Goal: Information Seeking & Learning: Learn about a topic

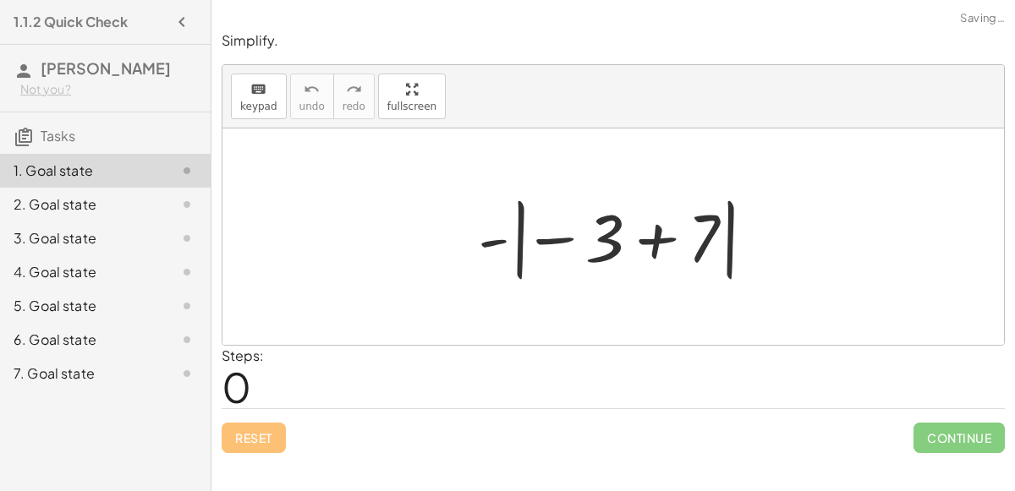
click at [660, 234] on div at bounding box center [619, 237] width 301 height 94
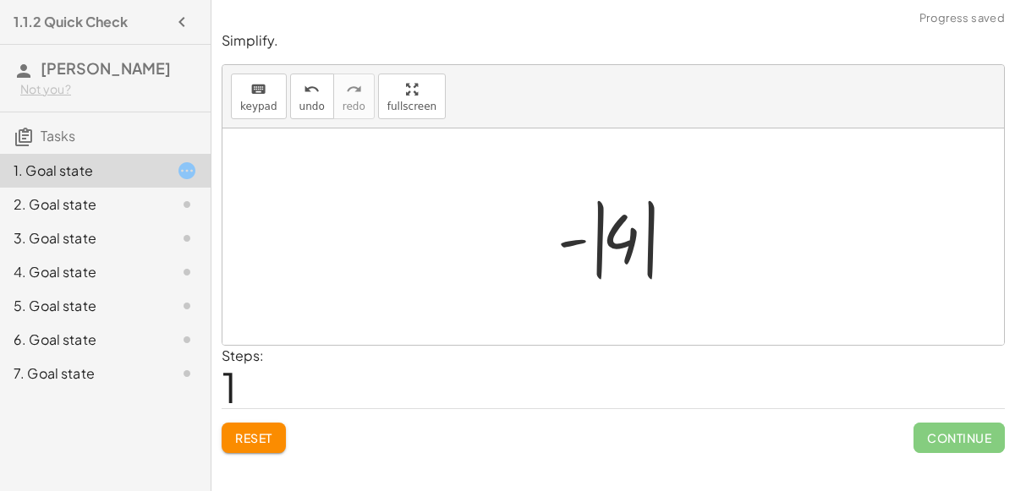
click at [601, 210] on div at bounding box center [620, 237] width 142 height 94
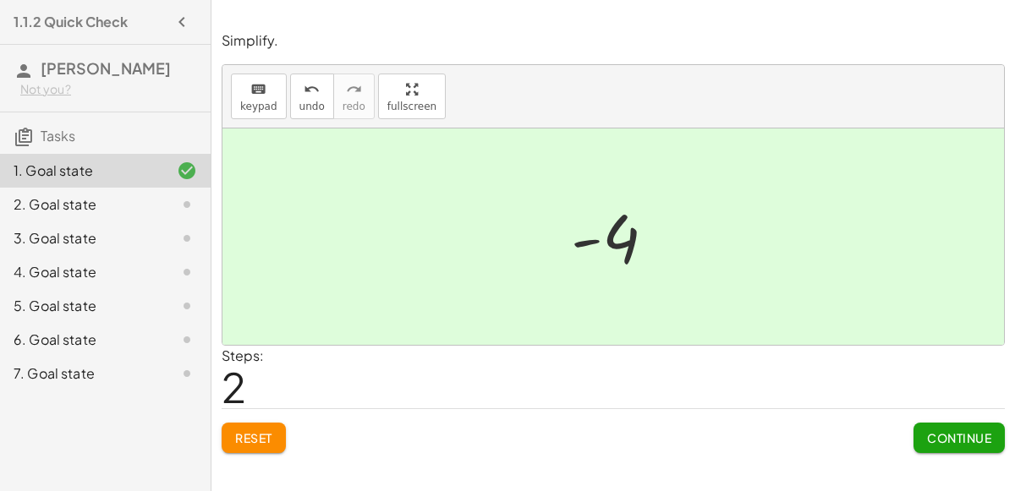
click at [985, 447] on button "Continue" at bounding box center [959, 438] width 91 height 30
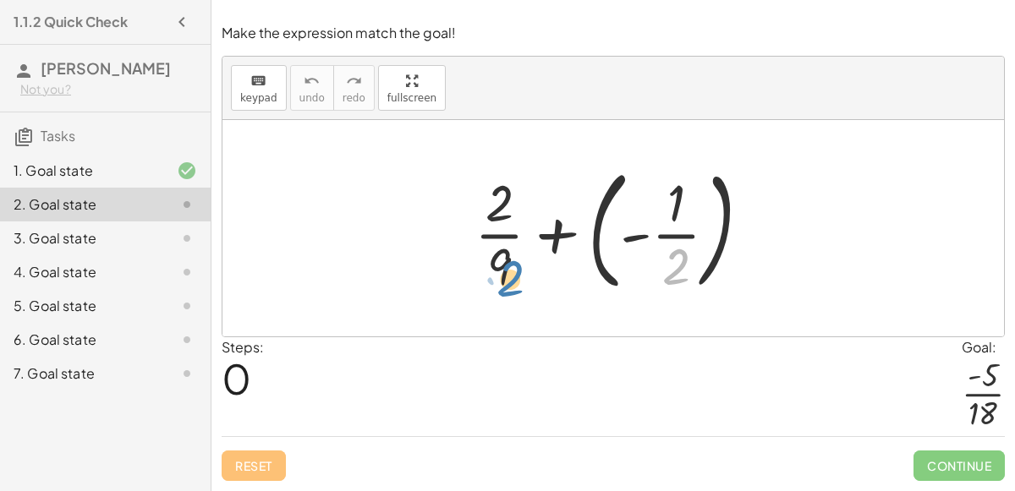
drag, startPoint x: 690, startPoint y: 276, endPoint x: 519, endPoint y: 287, distance: 171.2
click at [519, 287] on div at bounding box center [619, 228] width 307 height 140
drag, startPoint x: 673, startPoint y: 273, endPoint x: 500, endPoint y: 285, distance: 173.8
click at [500, 285] on div at bounding box center [619, 228] width 307 height 140
click at [498, 282] on div at bounding box center [619, 228] width 307 height 140
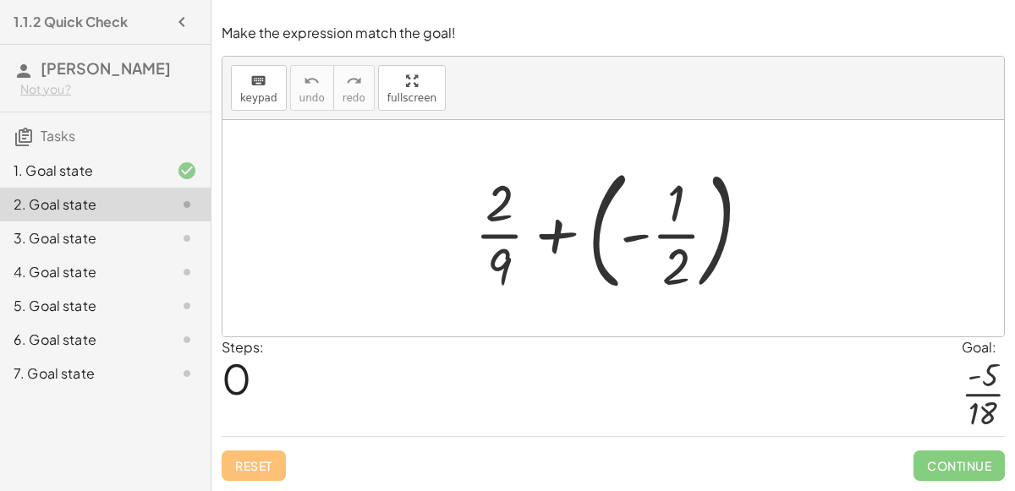
click at [586, 348] on div "Steps: 0 Goal: · - 5 · 18" at bounding box center [613, 386] width 783 height 99
click at [581, 337] on div at bounding box center [613, 228] width 782 height 217
click at [658, 285] on div at bounding box center [619, 228] width 307 height 140
click at [517, 271] on div at bounding box center [619, 228] width 307 height 140
click at [594, 239] on div at bounding box center [619, 228] width 307 height 140
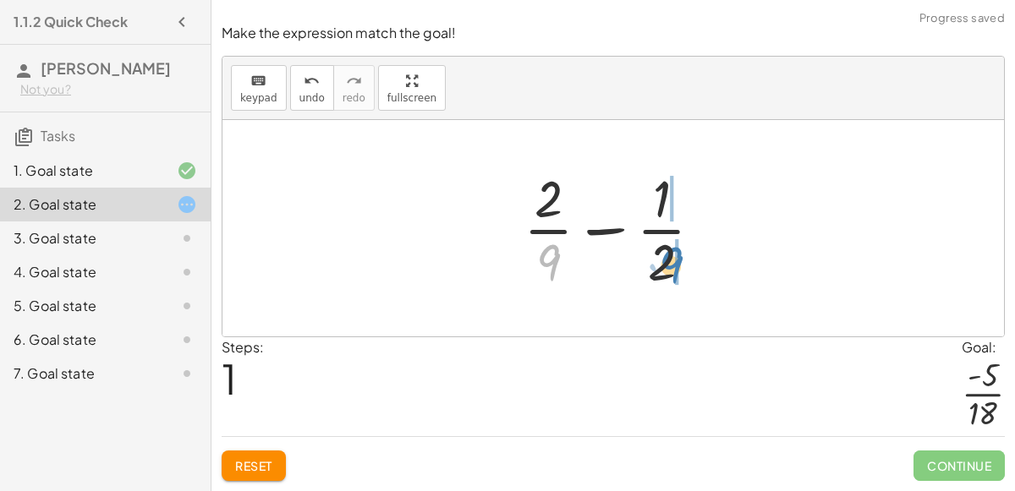
drag, startPoint x: 554, startPoint y: 264, endPoint x: 675, endPoint y: 266, distance: 121.0
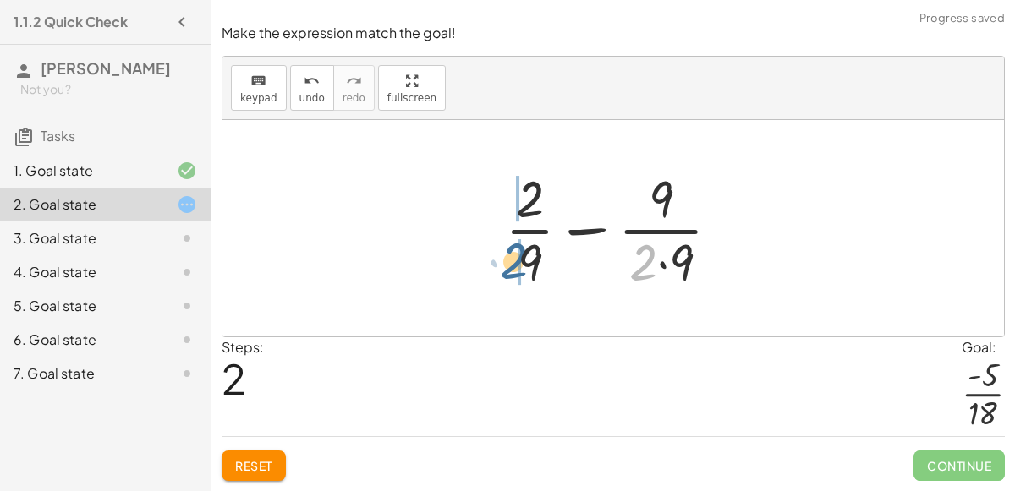
drag, startPoint x: 647, startPoint y: 275, endPoint x: 516, endPoint y: 273, distance: 131.1
click at [516, 273] on div at bounding box center [620, 228] width 246 height 130
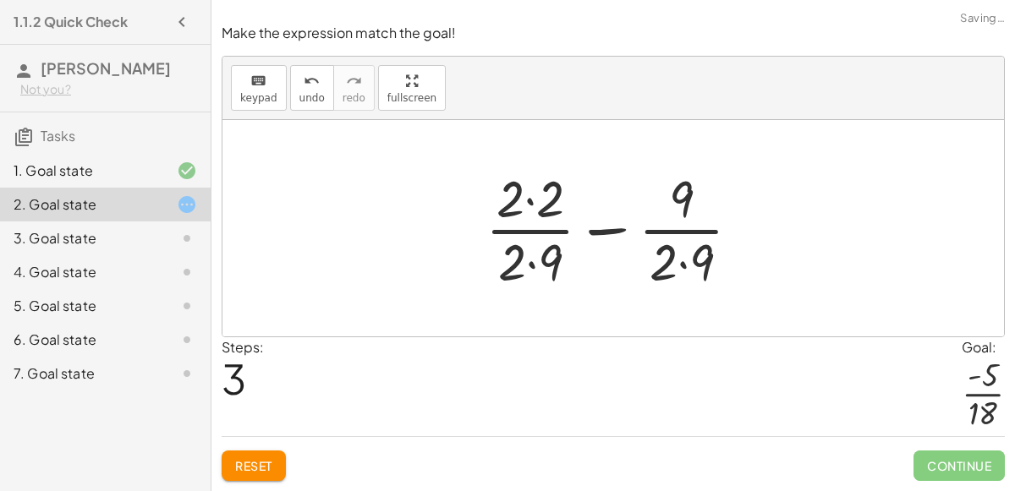
click at [531, 262] on div at bounding box center [620, 228] width 286 height 130
click at [680, 267] on div at bounding box center [620, 228] width 286 height 130
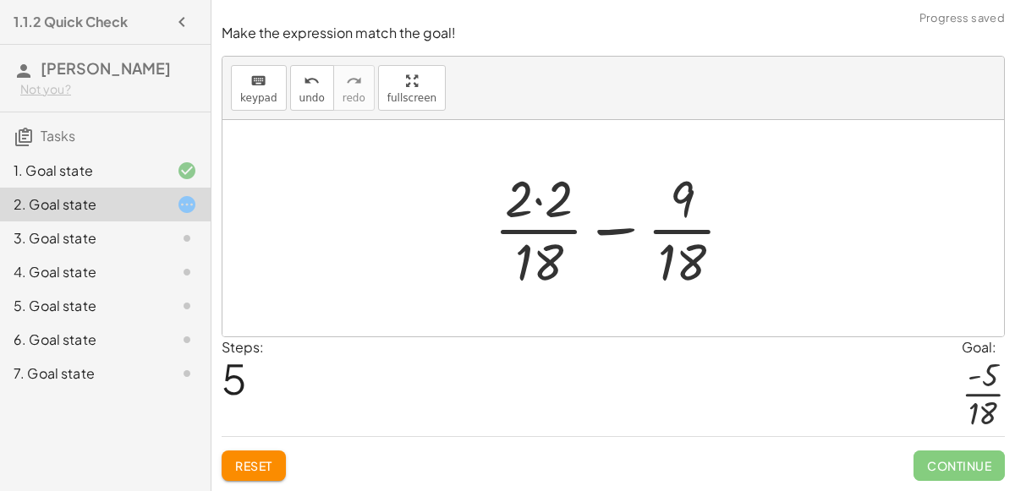
click at [536, 205] on div at bounding box center [621, 228] width 270 height 130
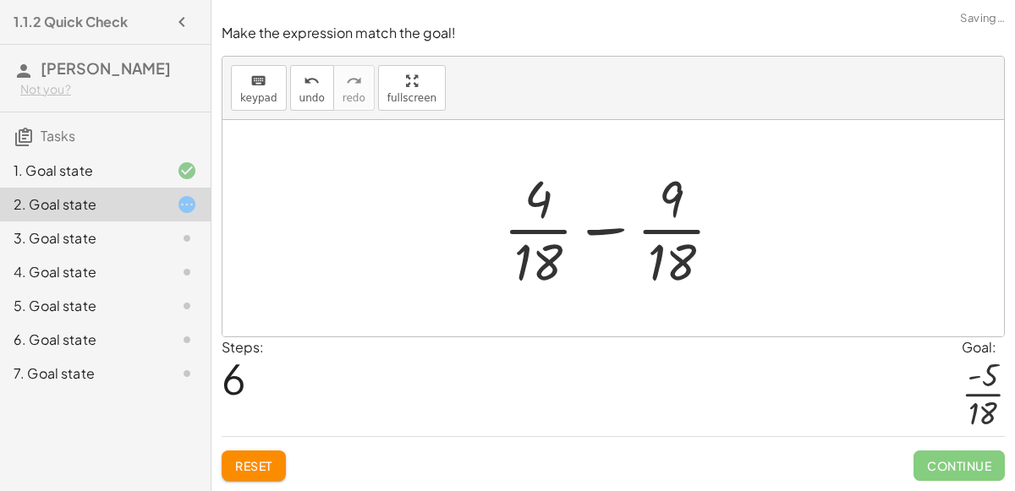
click at [599, 233] on div at bounding box center [620, 228] width 250 height 130
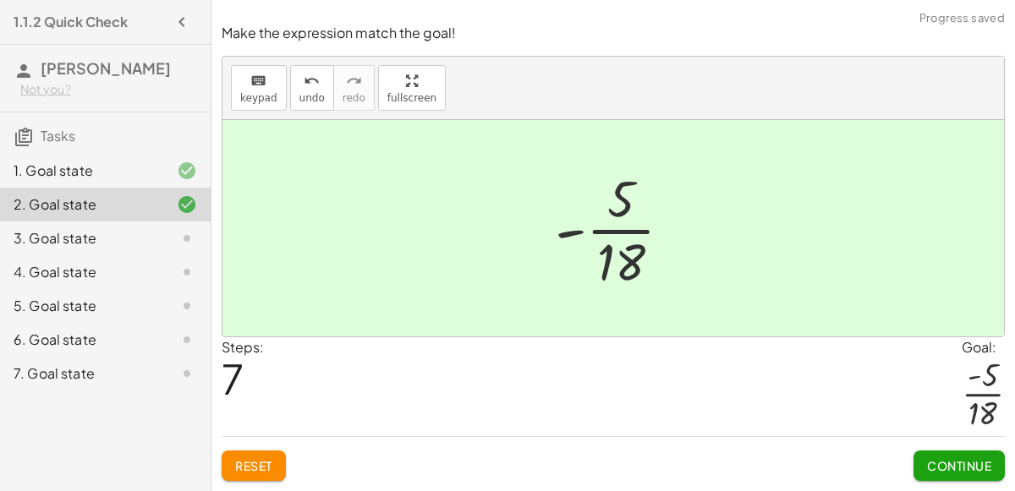
click at [952, 465] on span "Continue" at bounding box center [959, 465] width 64 height 15
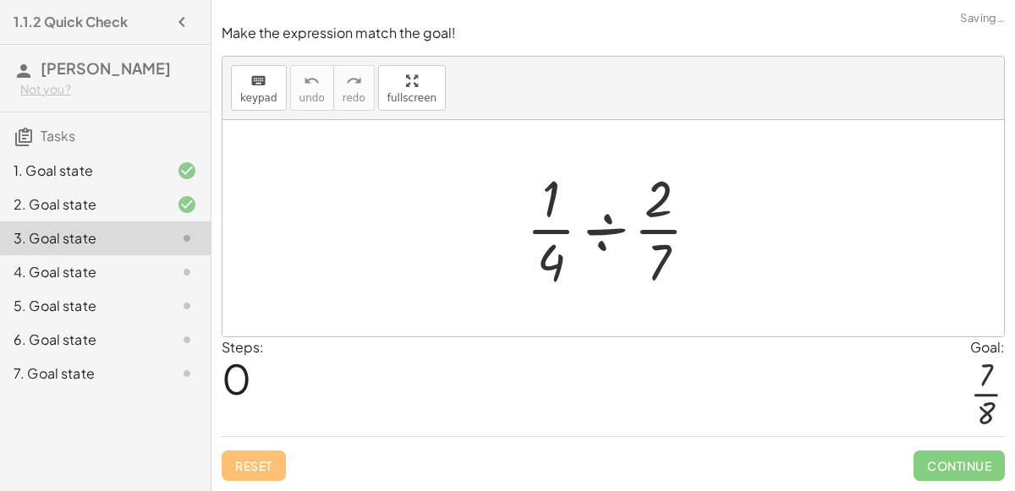
click at [606, 235] on div at bounding box center [620, 228] width 204 height 130
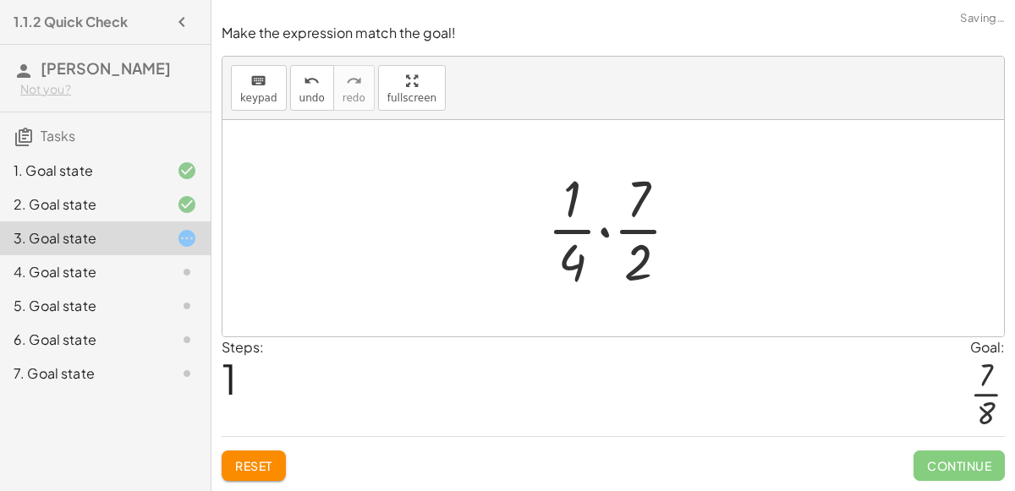
click at [606, 234] on div at bounding box center [620, 228] width 162 height 130
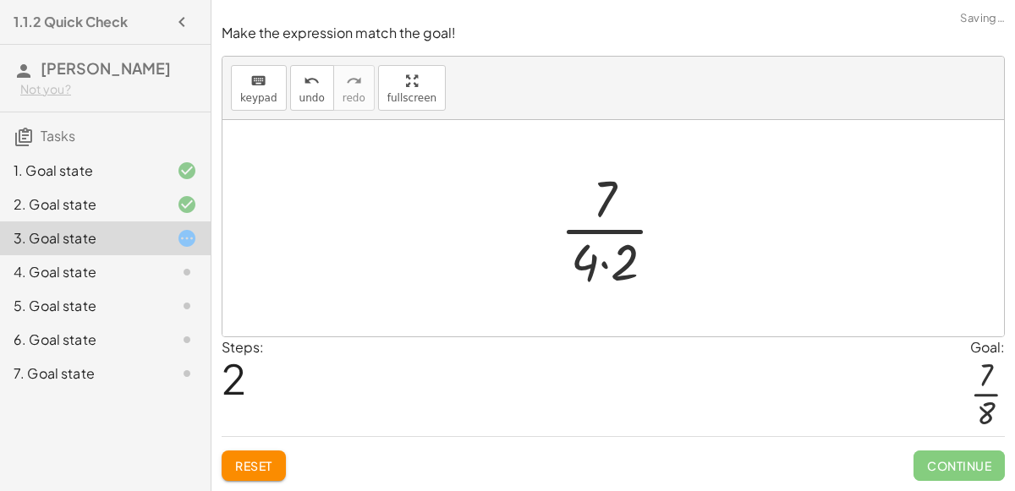
click at [604, 260] on div at bounding box center [620, 228] width 136 height 130
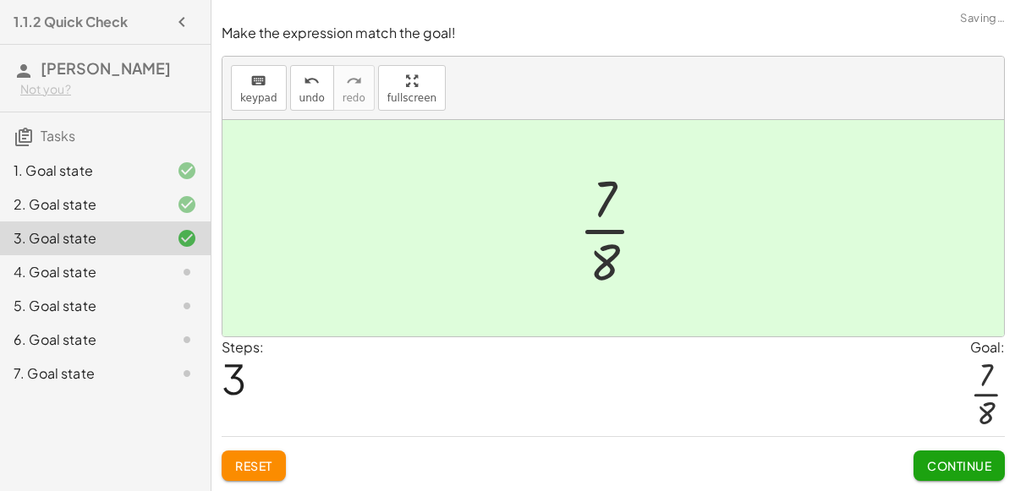
click at [944, 458] on span "Continue" at bounding box center [959, 465] width 64 height 15
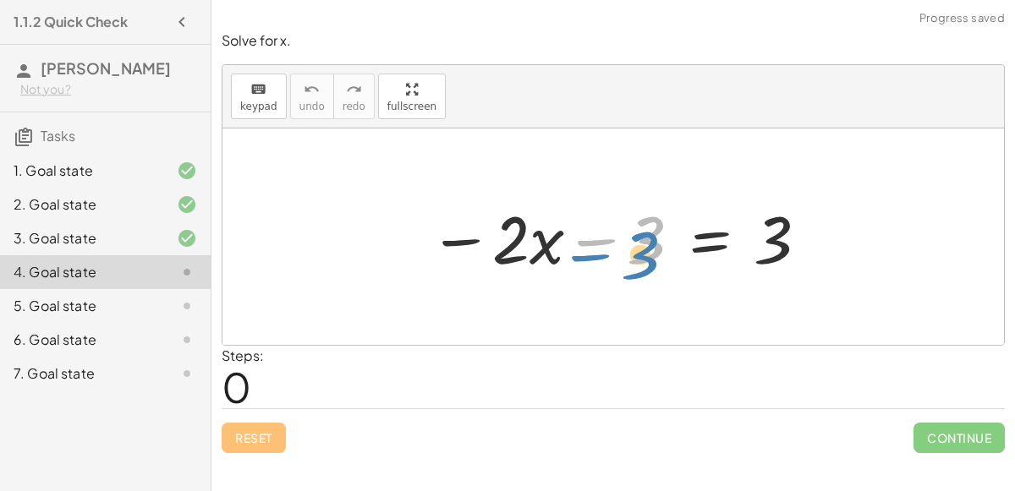
drag, startPoint x: 587, startPoint y: 240, endPoint x: 561, endPoint y: 229, distance: 28.4
click at [561, 229] on div at bounding box center [619, 237] width 398 height 87
drag, startPoint x: 585, startPoint y: 240, endPoint x: 366, endPoint y: 245, distance: 219.1
click at [366, 245] on div "− 3 − · 2 · x − 3 = 3" at bounding box center [613, 237] width 782 height 217
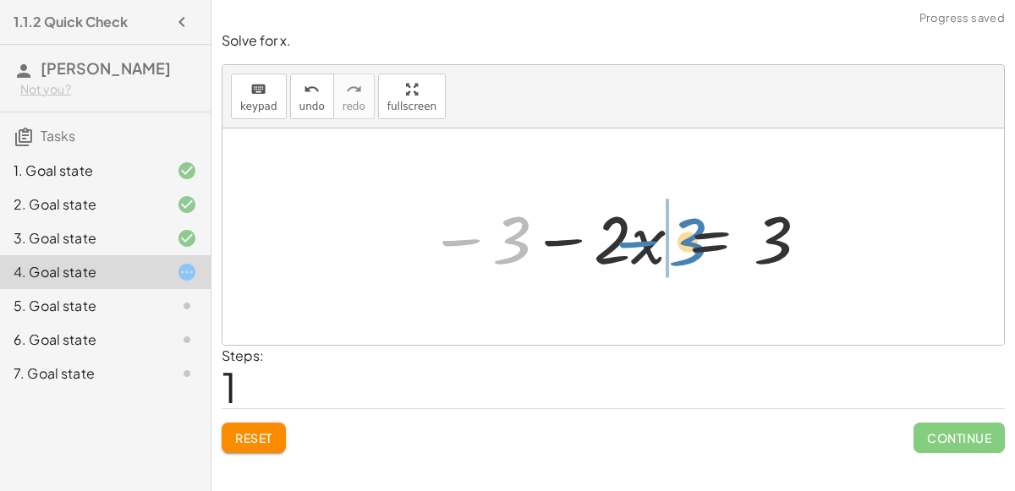
drag, startPoint x: 508, startPoint y: 236, endPoint x: 684, endPoint y: 238, distance: 175.9
click at [684, 238] on div at bounding box center [619, 237] width 398 height 87
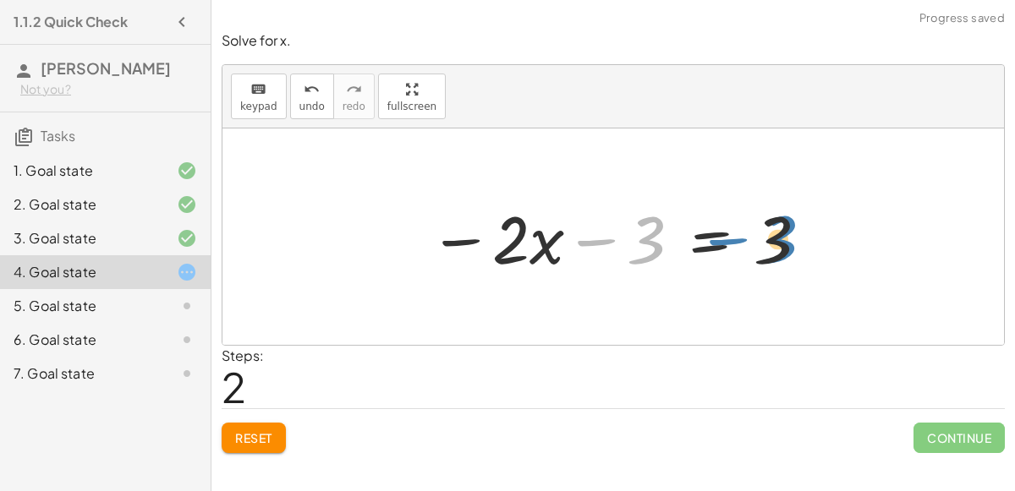
drag, startPoint x: 601, startPoint y: 244, endPoint x: 606, endPoint y: 230, distance: 14.8
click at [606, 230] on div at bounding box center [619, 237] width 398 height 87
click at [692, 245] on div at bounding box center [619, 237] width 398 height 87
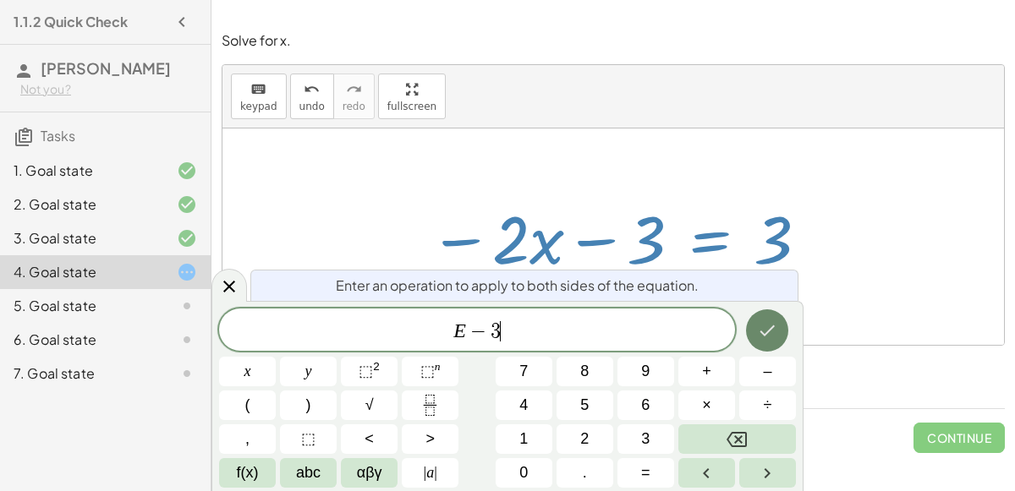
click at [771, 332] on icon "Done" at bounding box center [767, 331] width 20 height 20
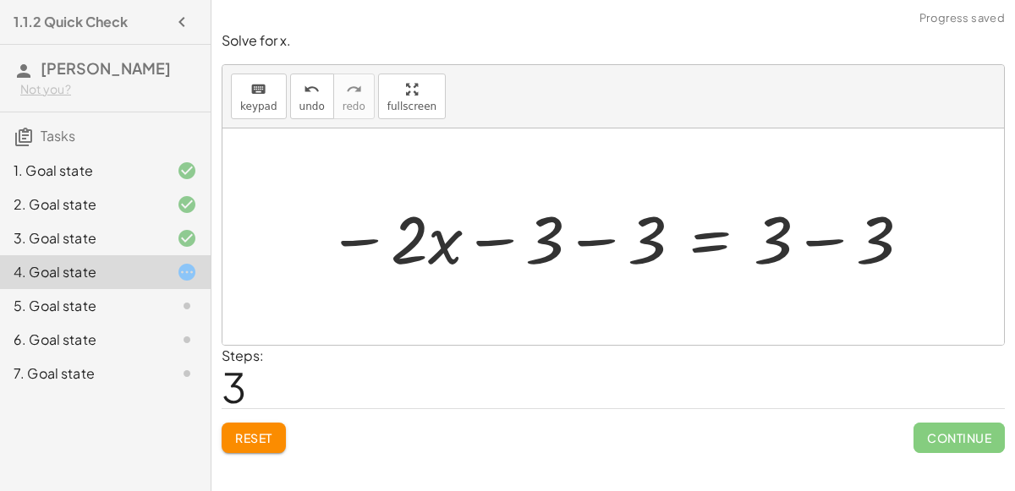
click at [700, 243] on div at bounding box center [620, 237] width 602 height 87
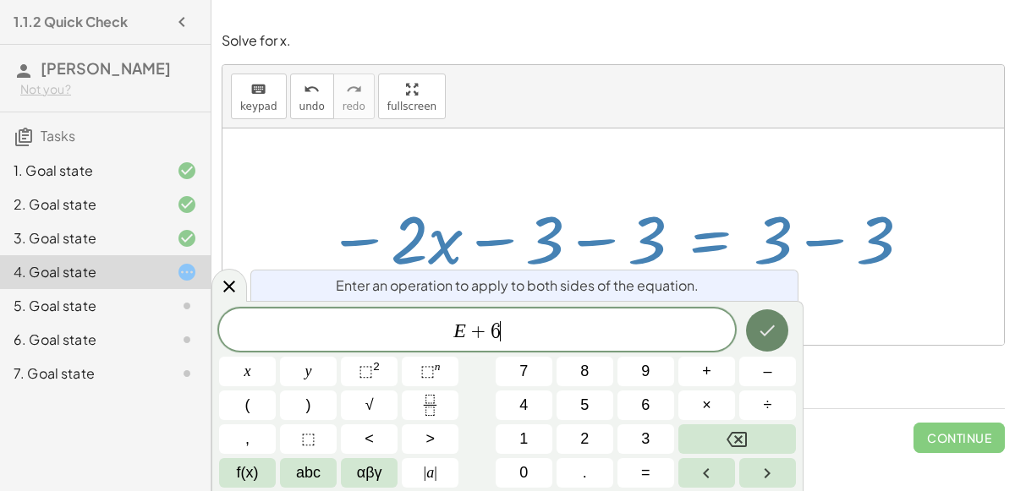
click at [772, 316] on button "Done" at bounding box center [767, 331] width 42 height 42
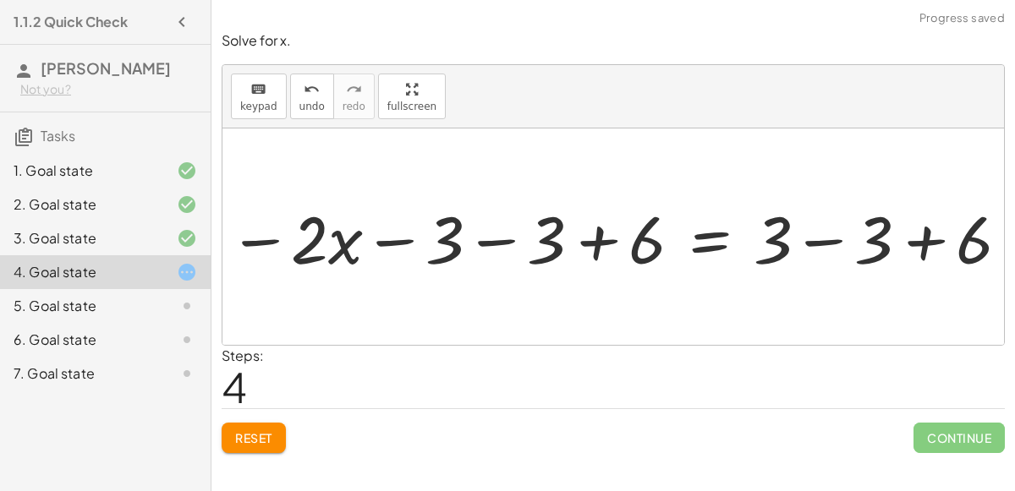
click at [591, 238] on div at bounding box center [641, 236] width 652 height 71
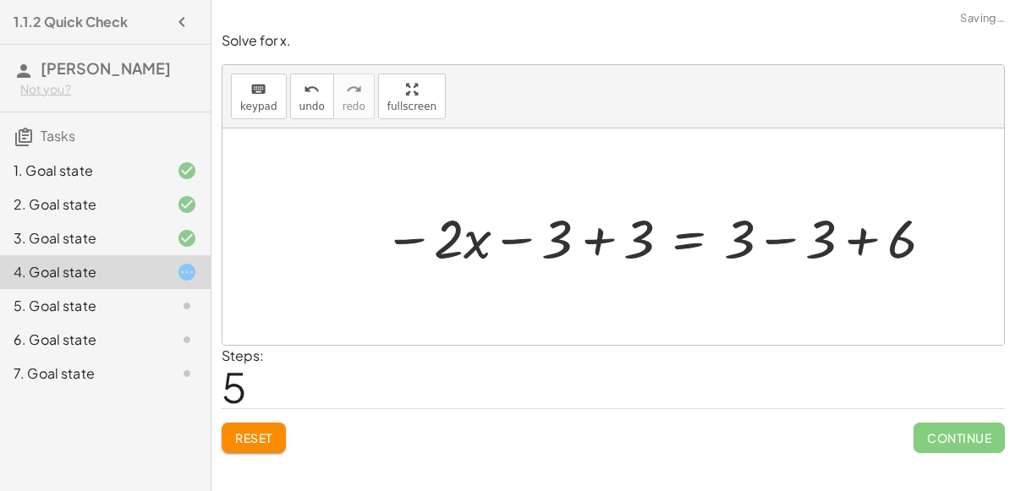
click at [610, 238] on div at bounding box center [660, 236] width 571 height 71
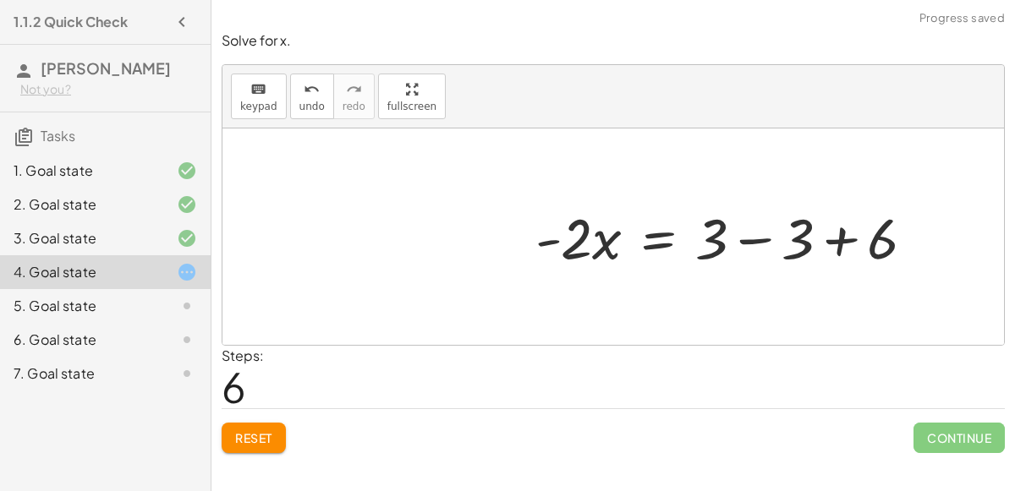
click at [859, 230] on div at bounding box center [742, 237] width 479 height 87
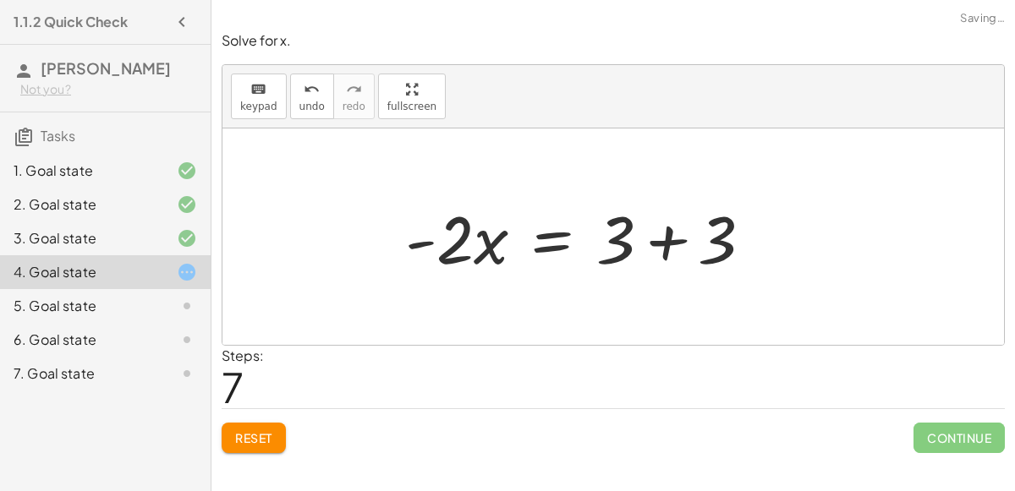
click at [666, 239] on div at bounding box center [586, 237] width 378 height 87
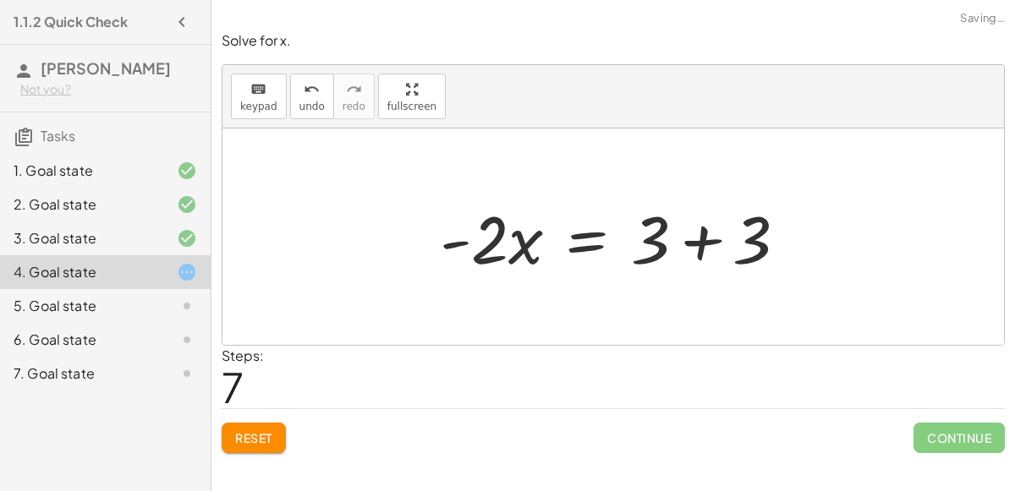
click at [698, 239] on div at bounding box center [620, 237] width 378 height 87
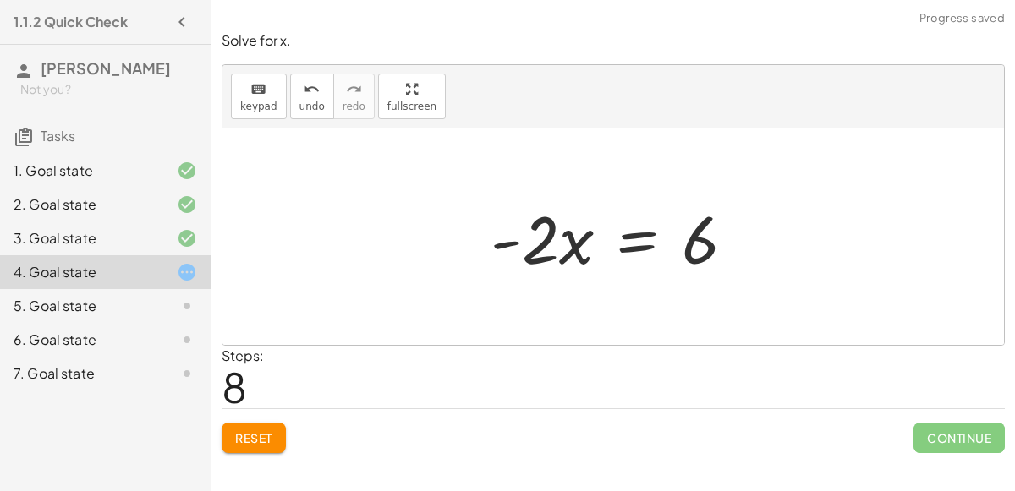
click at [639, 249] on div at bounding box center [619, 237] width 275 height 87
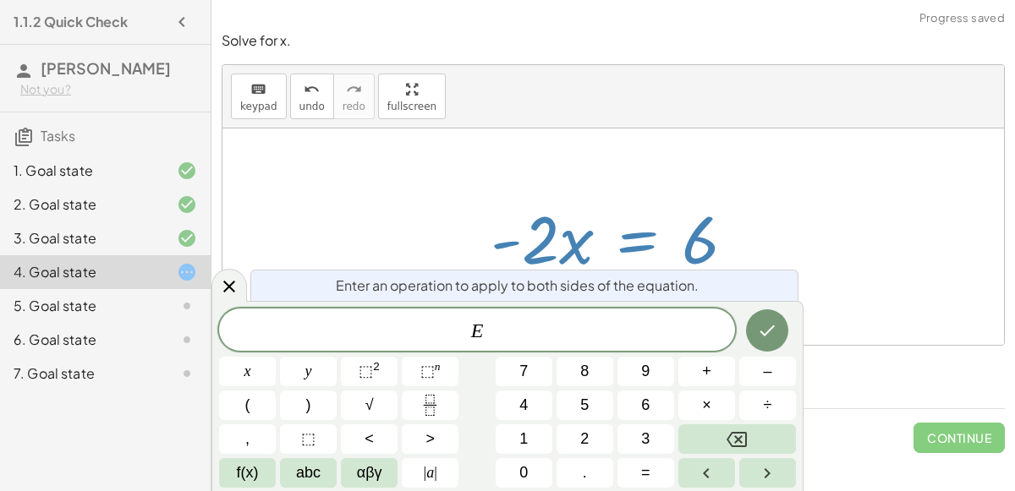
click at [722, 201] on div at bounding box center [619, 237] width 275 height 87
click at [779, 326] on button "Done" at bounding box center [767, 331] width 42 height 42
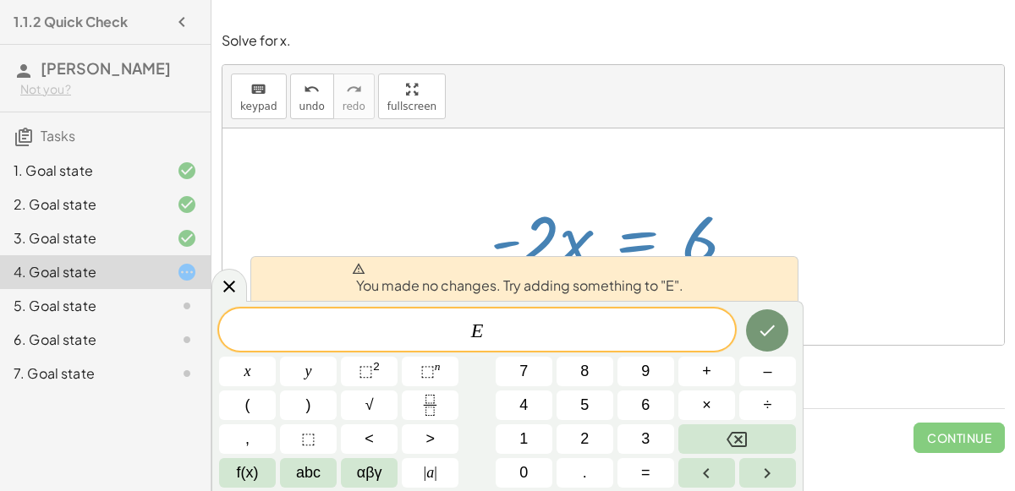
click at [748, 209] on div at bounding box center [619, 237] width 275 height 87
click at [238, 303] on div "You made no changes. Try adding something to "E". E ​ x y ⬚ 2 ⬚ n 7 8 9 + – ( )…" at bounding box center [507, 396] width 592 height 190
click at [230, 288] on icon at bounding box center [229, 287] width 12 height 12
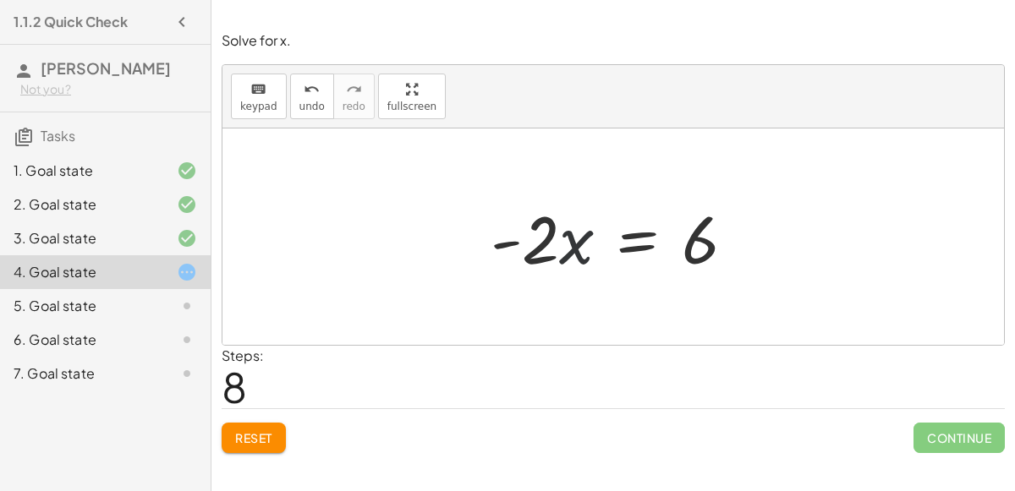
click at [573, 240] on div at bounding box center [619, 237] width 275 height 87
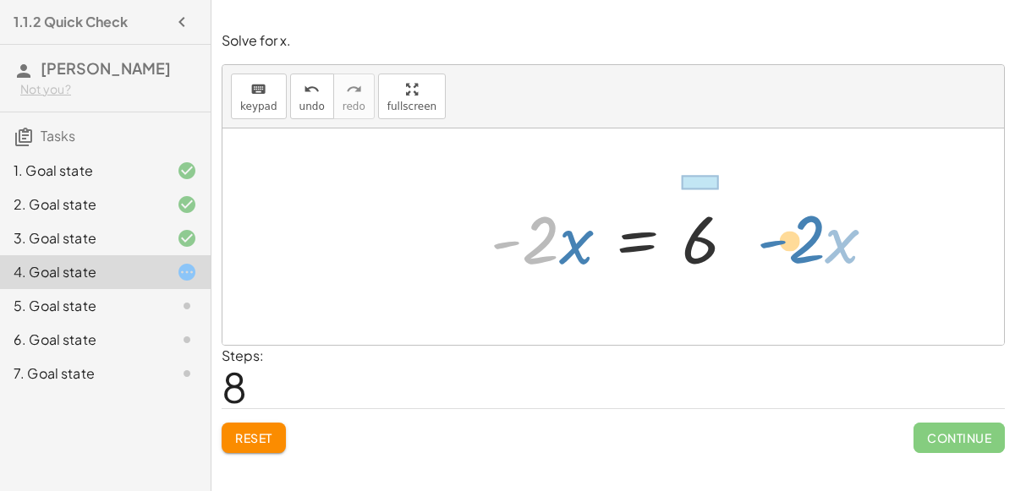
drag, startPoint x: 541, startPoint y: 239, endPoint x: 755, endPoint y: 239, distance: 214.0
click at [755, 239] on div at bounding box center [619, 237] width 275 height 87
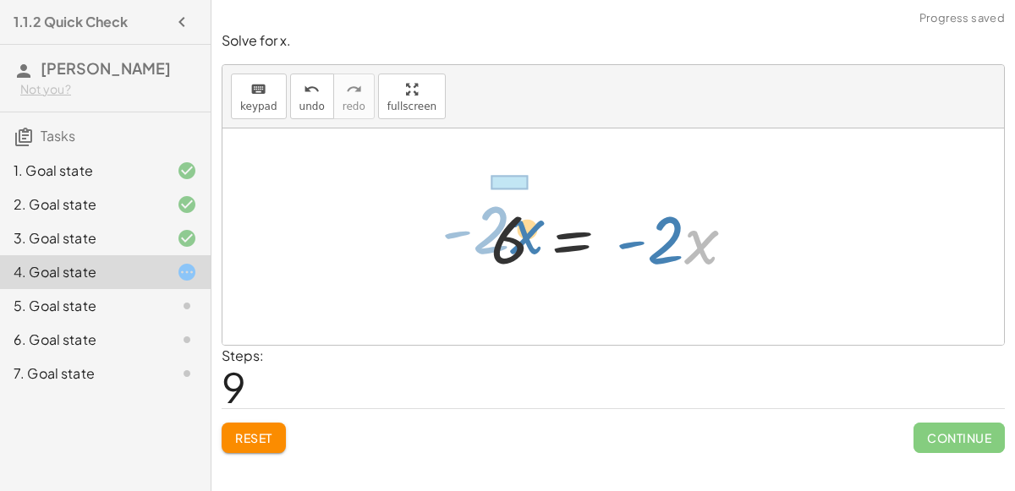
drag, startPoint x: 692, startPoint y: 241, endPoint x: 517, endPoint y: 231, distance: 175.4
click at [517, 231] on div at bounding box center [619, 237] width 275 height 87
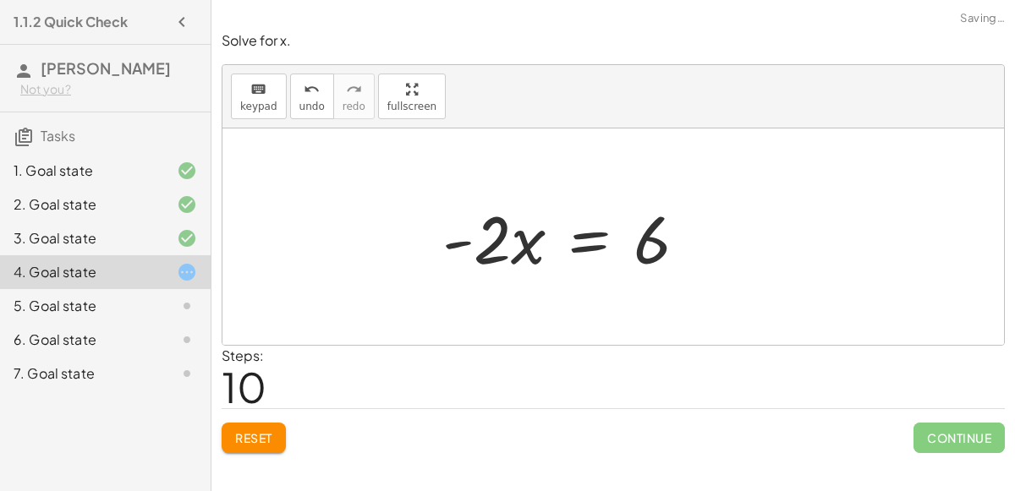
click at [573, 239] on div at bounding box center [571, 237] width 275 height 87
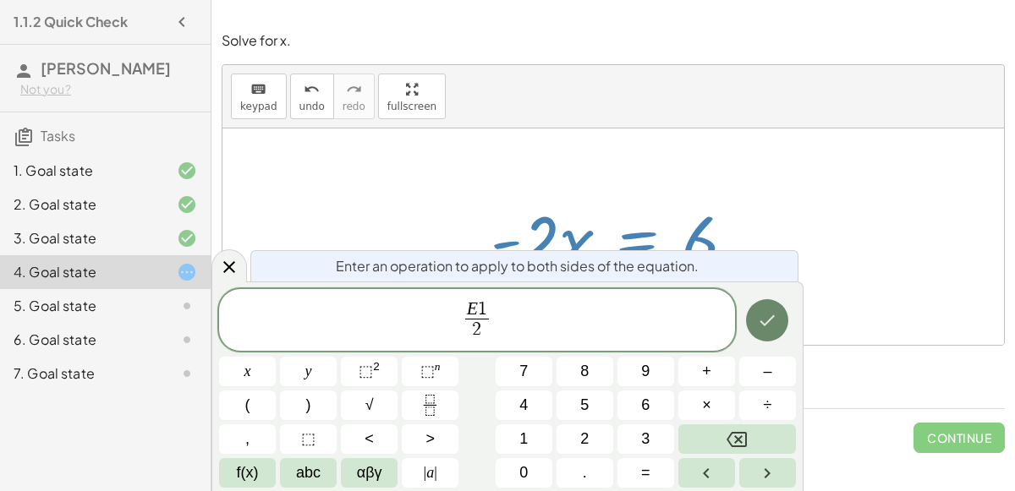
click at [763, 337] on button "Done" at bounding box center [767, 320] width 42 height 42
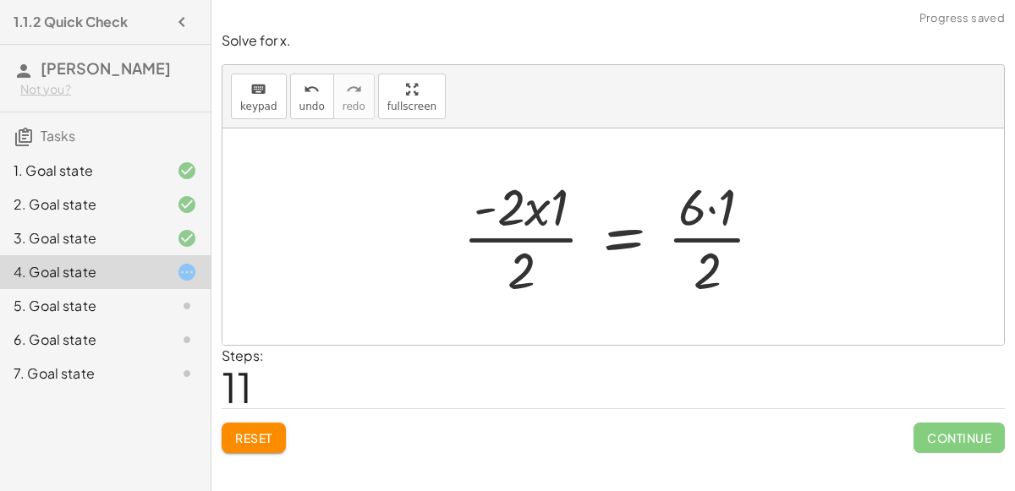
click at [625, 238] on div at bounding box center [619, 237] width 331 height 130
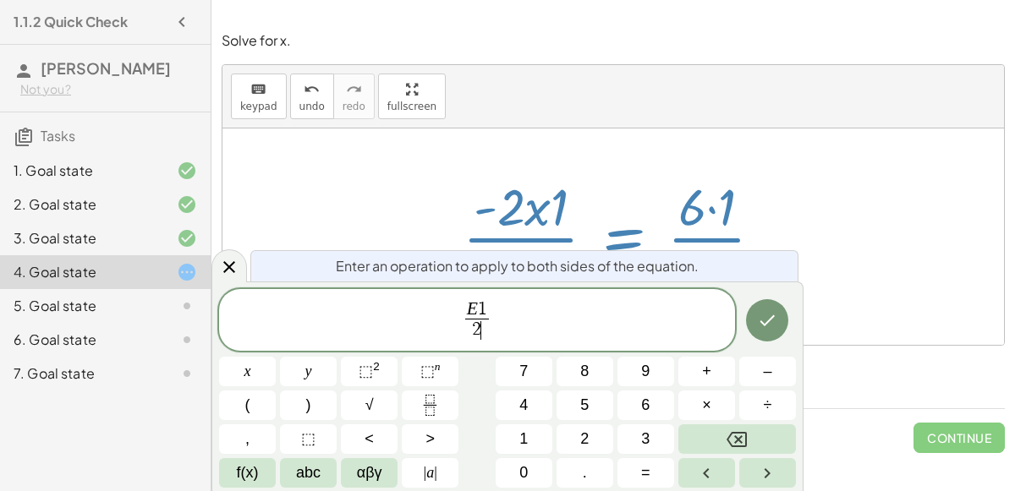
click at [481, 310] on span "1" at bounding box center [482, 309] width 9 height 19
click at [769, 319] on icon "Done" at bounding box center [767, 320] width 20 height 20
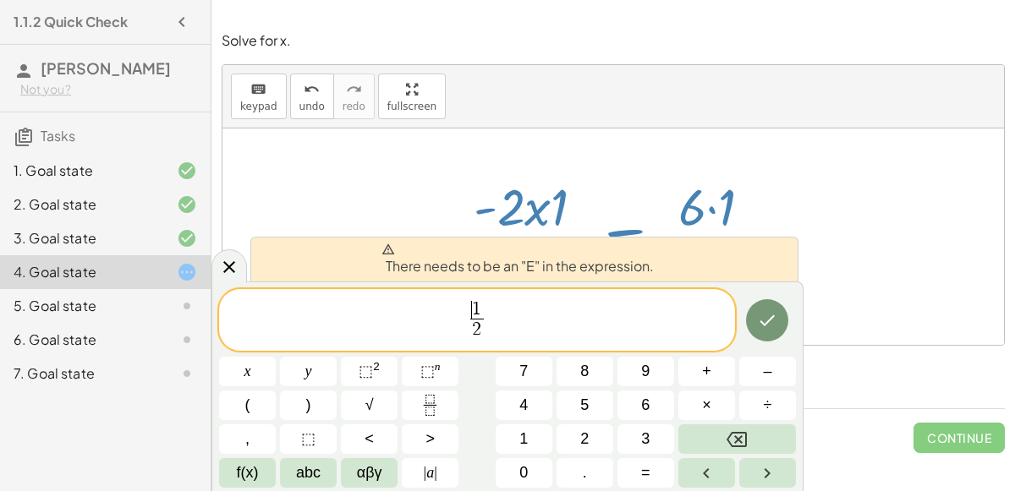
click at [469, 318] on span "​ 1 2 ​" at bounding box center [477, 321] width 20 height 41
click at [464, 322] on span "​ 1 2 ​" at bounding box center [477, 321] width 516 height 45
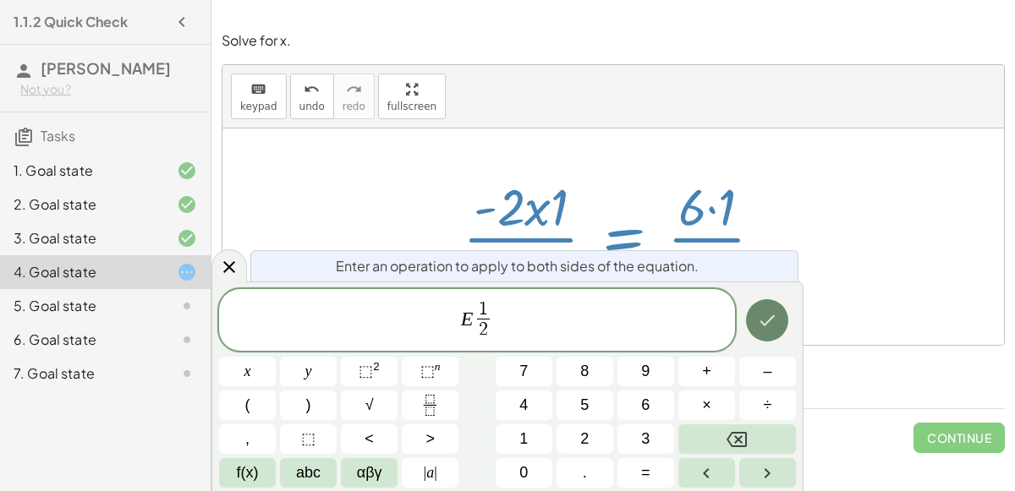
click at [758, 324] on icon "Done" at bounding box center [767, 320] width 20 height 20
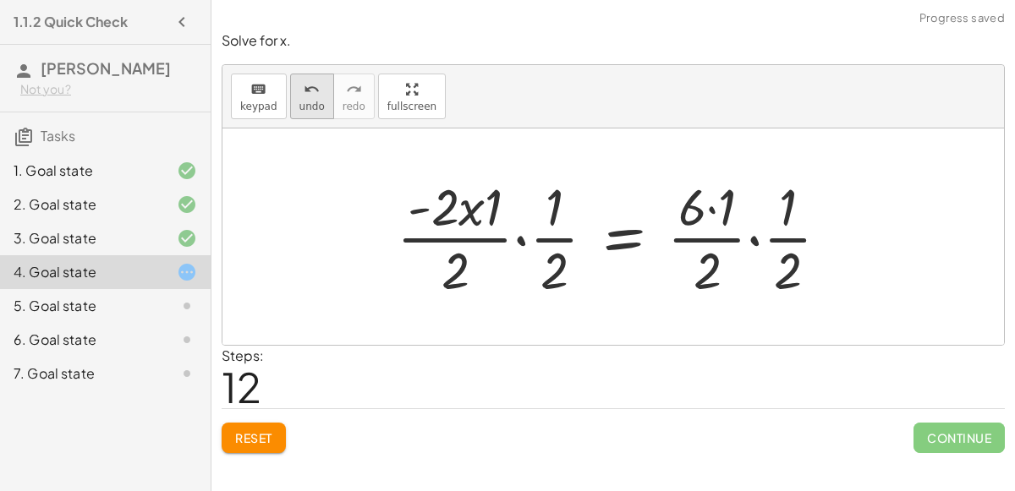
click at [310, 89] on icon "undo" at bounding box center [312, 90] width 16 height 20
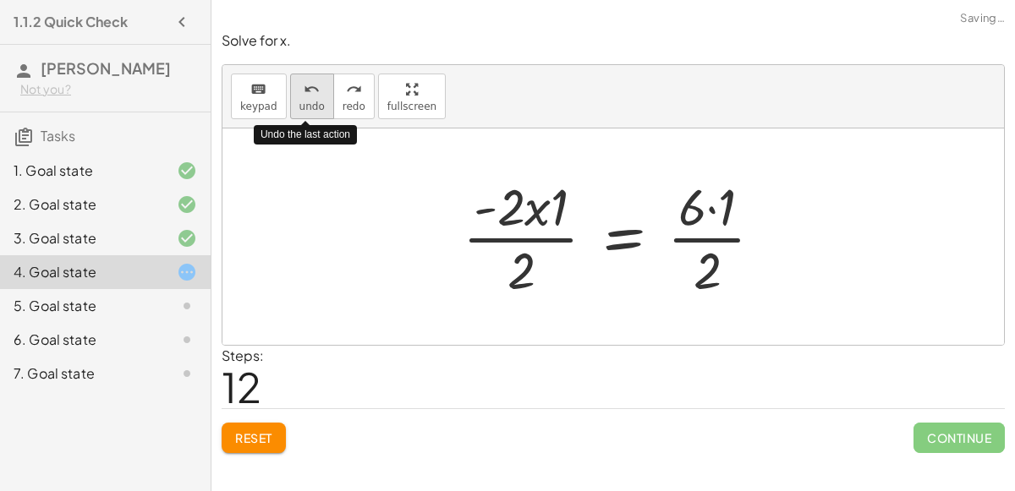
click at [310, 89] on icon "undo" at bounding box center [312, 90] width 16 height 20
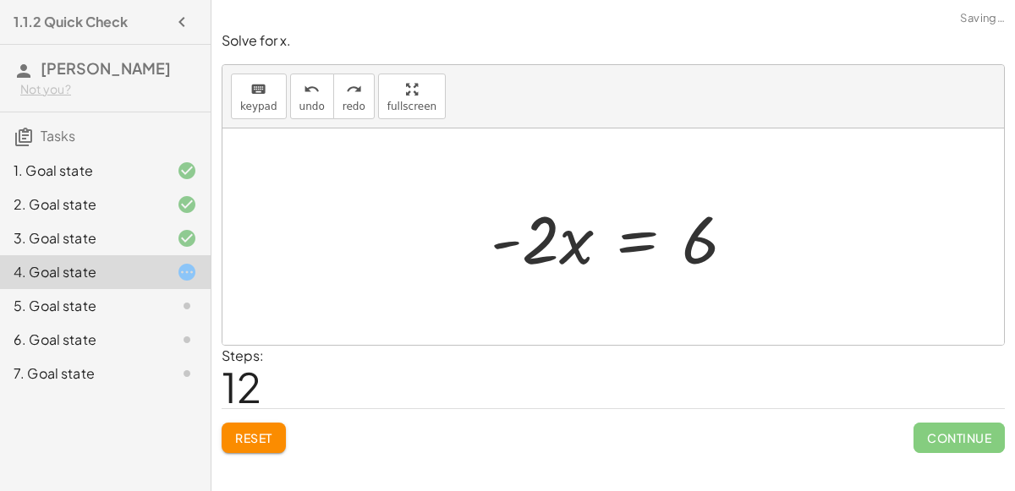
click at [629, 234] on div at bounding box center [619, 237] width 275 height 87
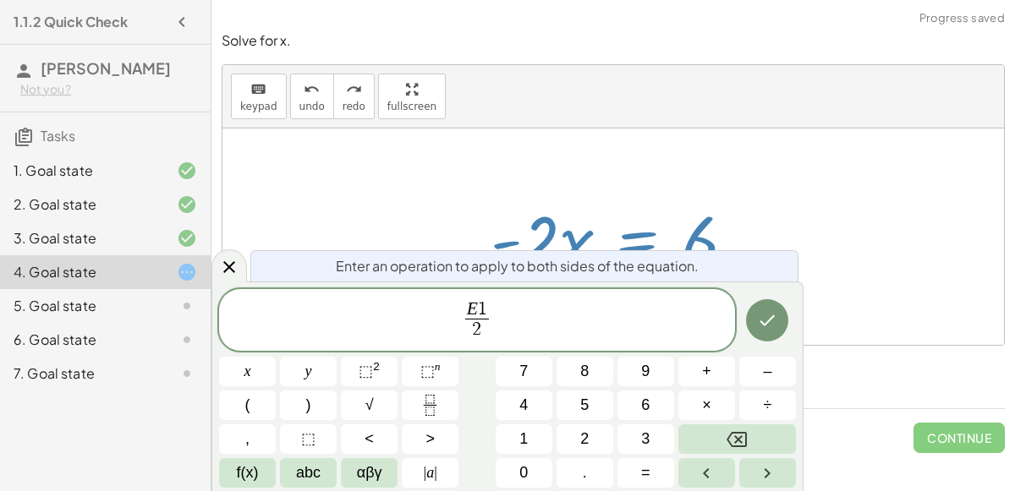
click at [475, 305] on var "E" at bounding box center [472, 309] width 11 height 20
click at [779, 332] on button "Done" at bounding box center [767, 320] width 42 height 42
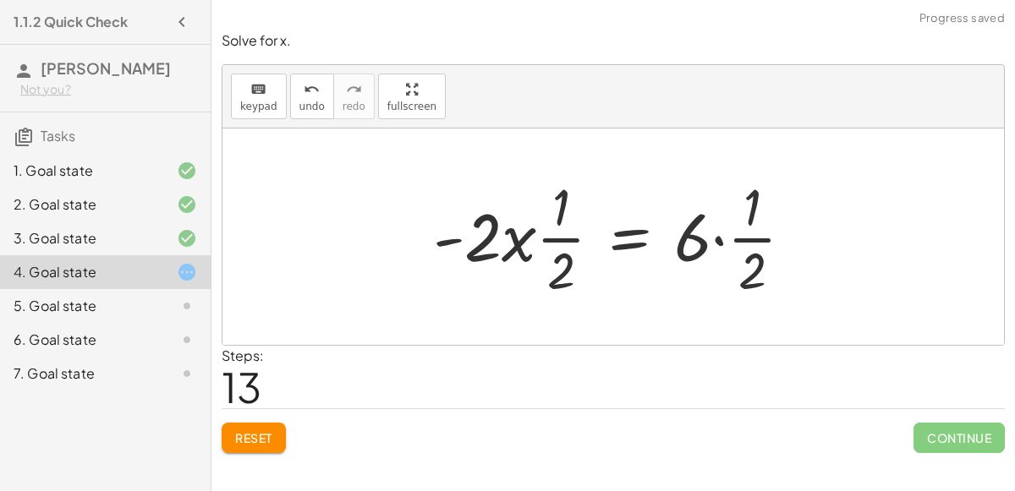
click at [618, 237] on div at bounding box center [620, 237] width 391 height 130
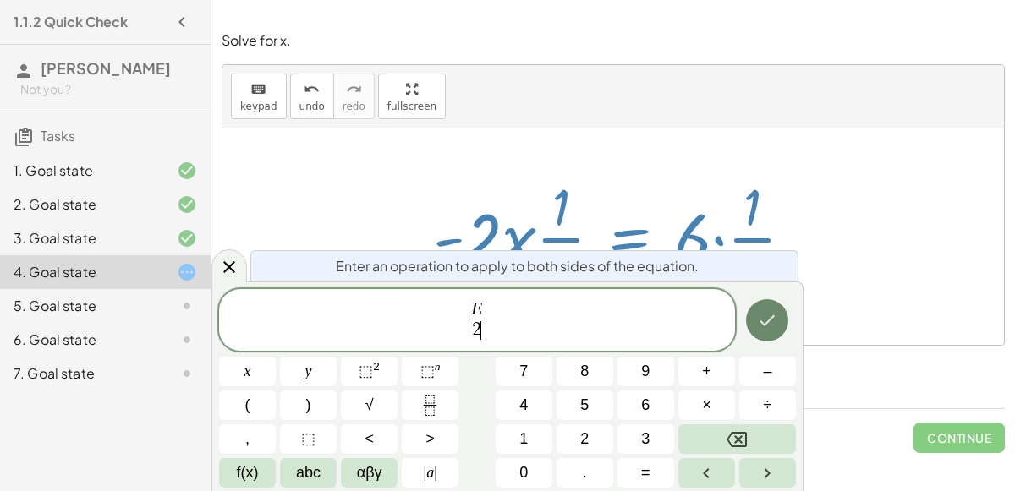
click at [750, 327] on button "Done" at bounding box center [767, 320] width 42 height 42
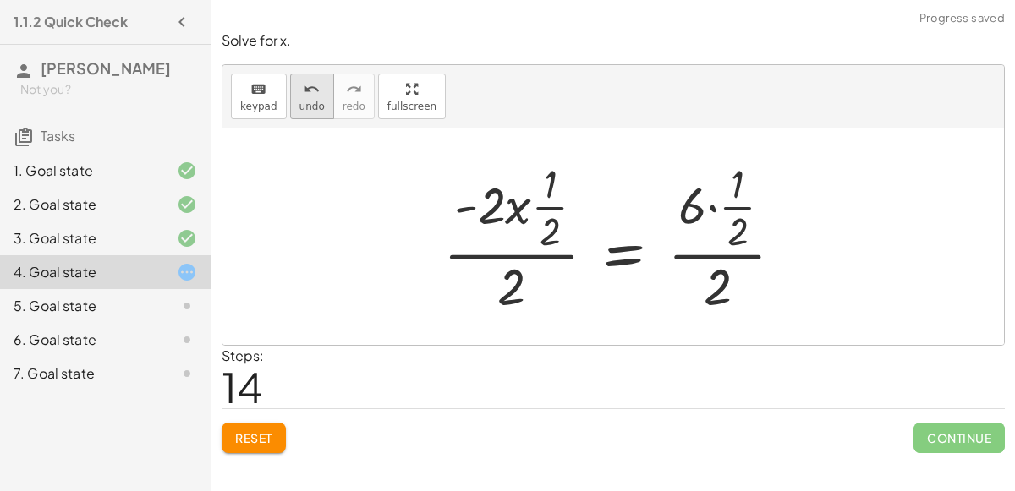
click at [304, 114] on button "undo undo" at bounding box center [312, 97] width 44 height 46
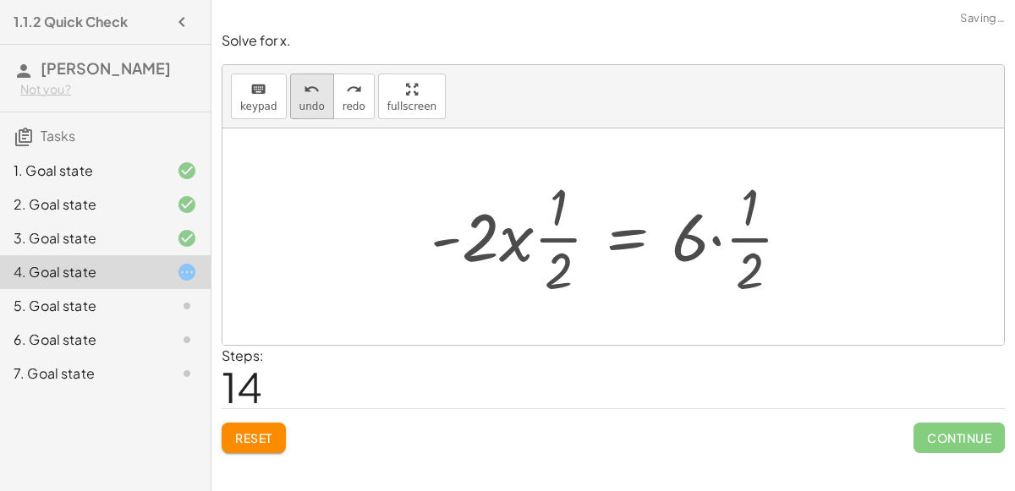
click at [304, 114] on button "undo undo" at bounding box center [312, 97] width 44 height 46
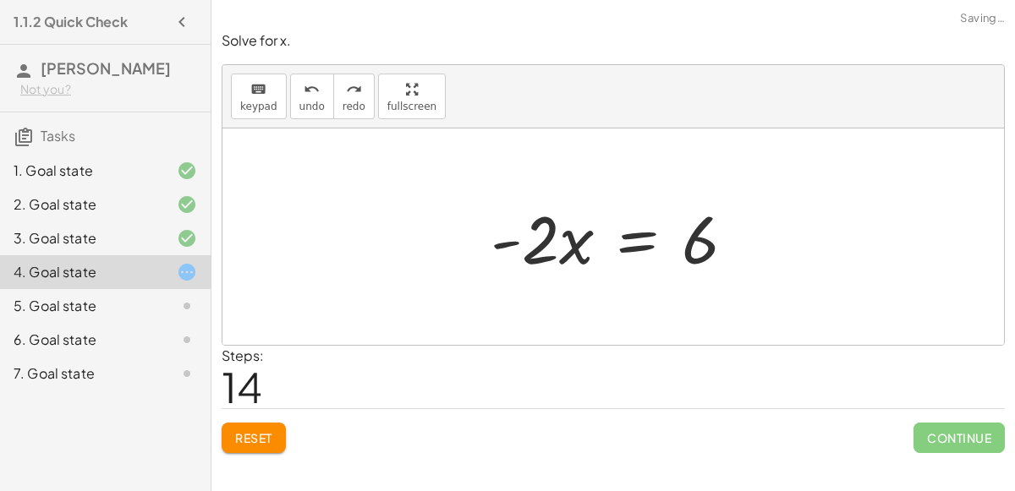
click at [656, 229] on div at bounding box center [619, 237] width 275 height 87
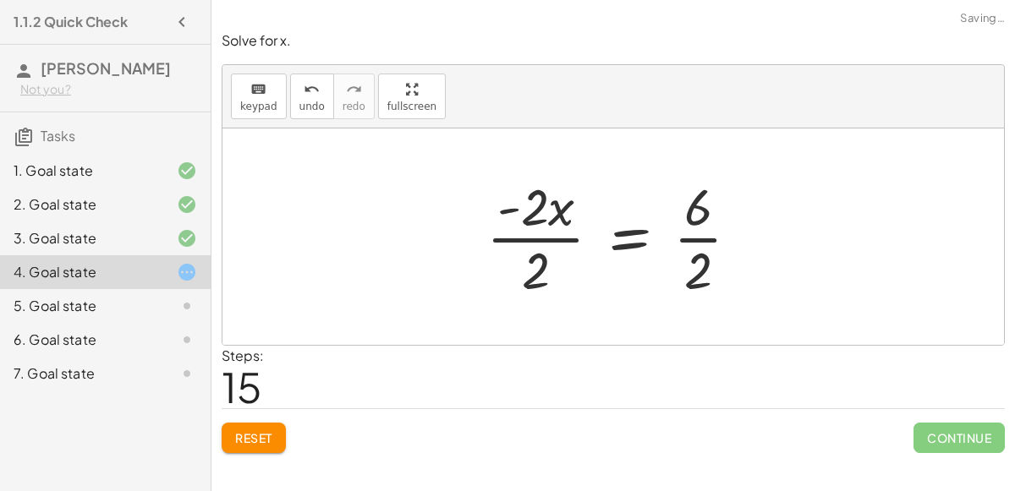
click at [552, 234] on div at bounding box center [620, 237] width 284 height 130
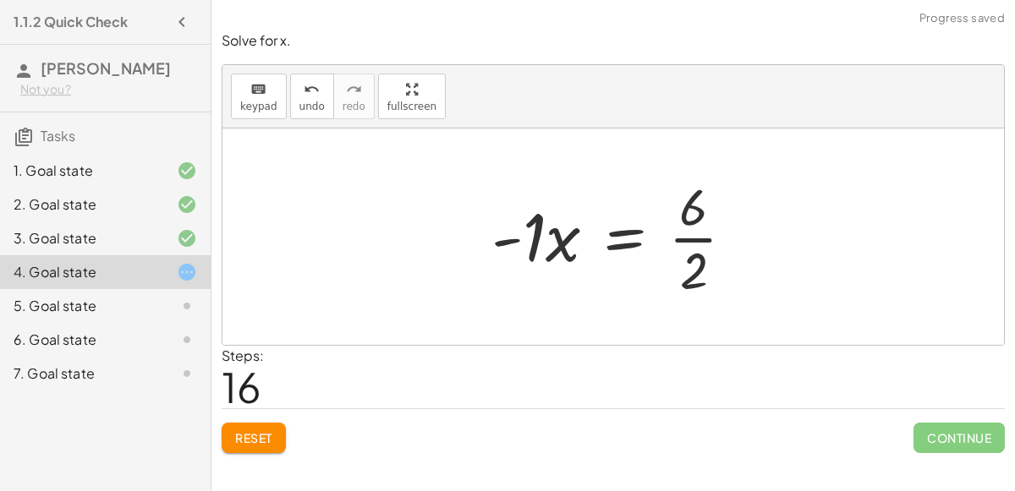
click at [689, 239] on div at bounding box center [620, 237] width 274 height 130
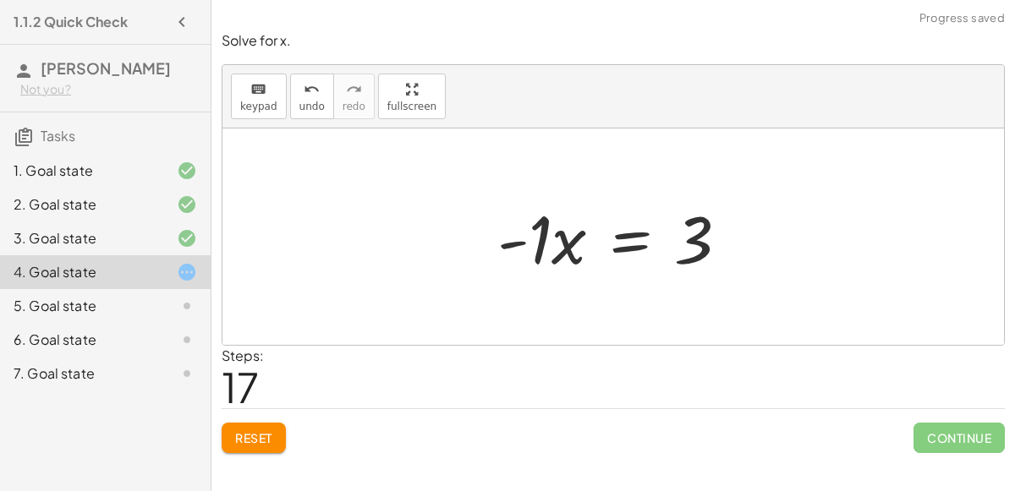
click at [542, 237] on div at bounding box center [620, 237] width 262 height 87
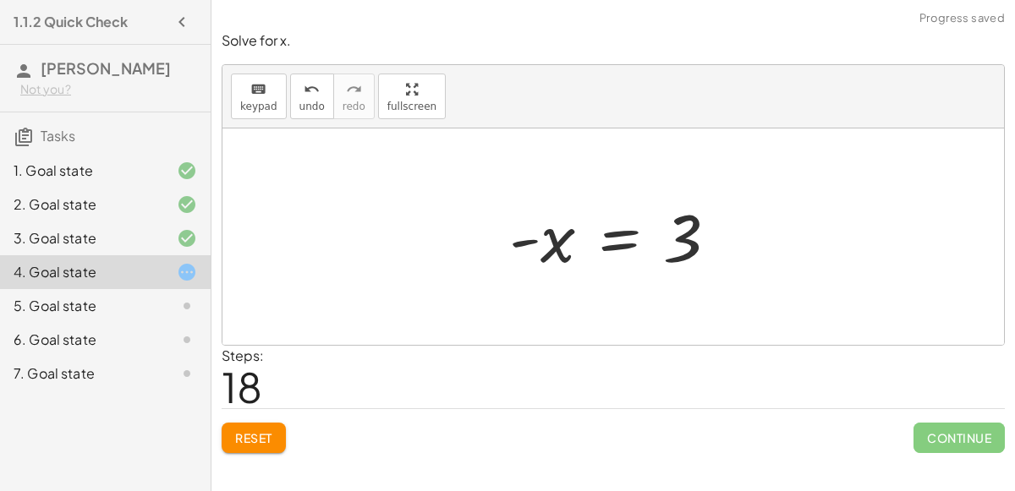
click at [609, 241] on div at bounding box center [620, 237] width 239 height 84
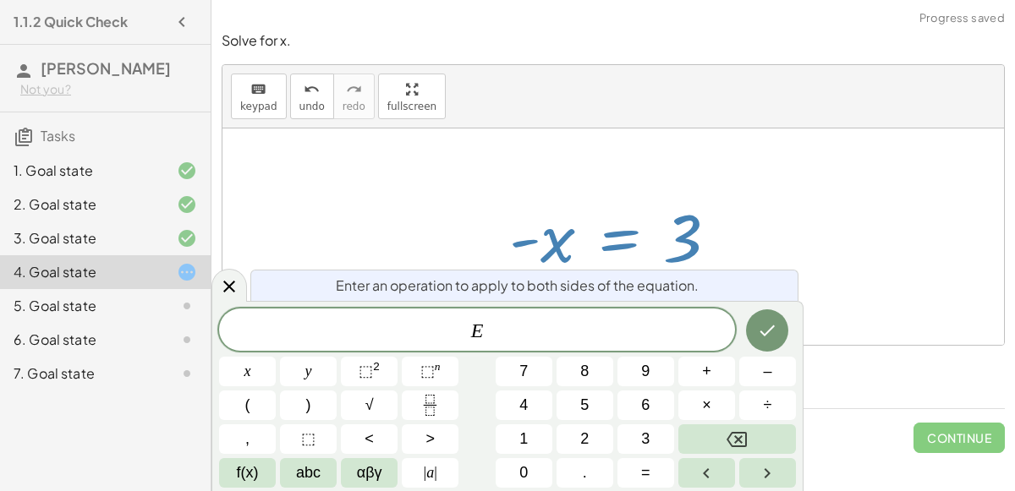
click at [705, 234] on div at bounding box center [620, 237] width 239 height 84
click at [773, 331] on icon "Done" at bounding box center [767, 331] width 20 height 20
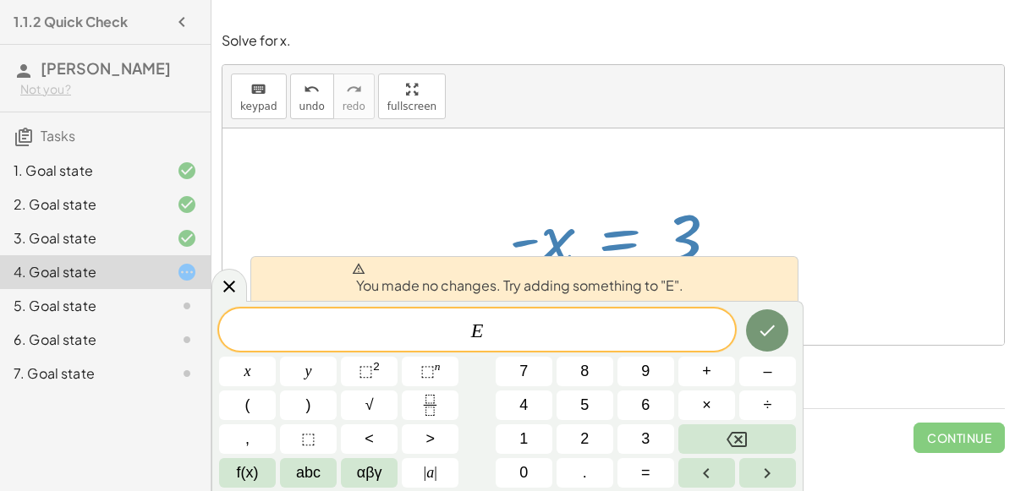
click at [754, 232] on div at bounding box center [613, 237] width 782 height 217
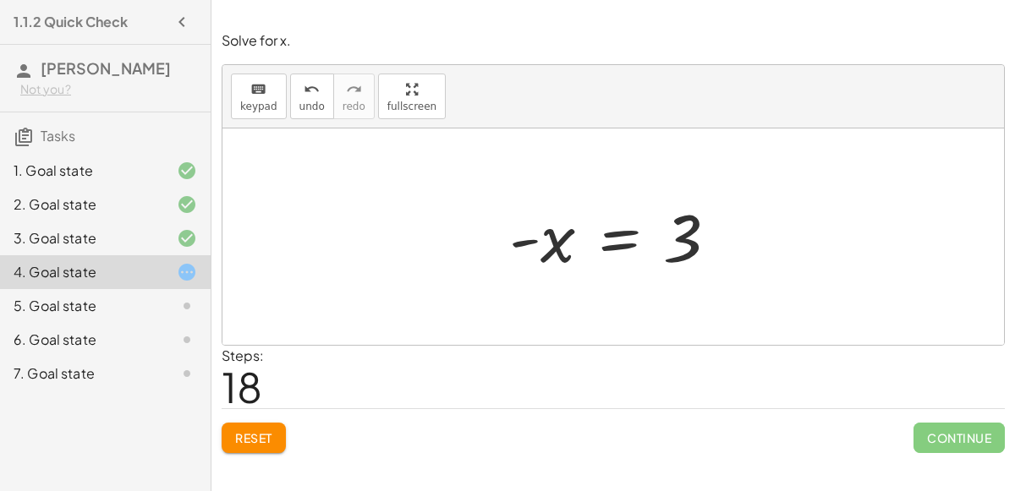
click at [520, 237] on div at bounding box center [620, 237] width 239 height 84
click at [557, 244] on div at bounding box center [620, 237] width 239 height 84
click at [614, 236] on div at bounding box center [620, 237] width 239 height 84
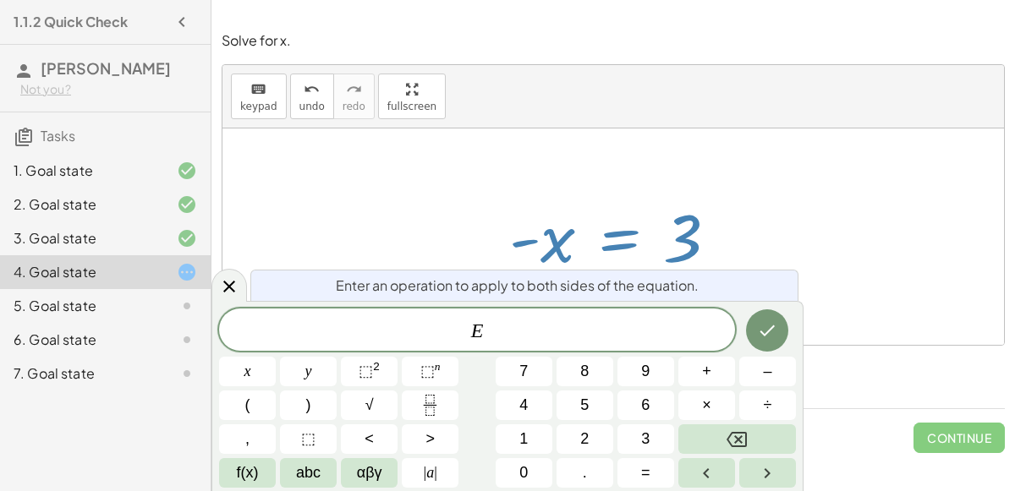
click at [326, 159] on div at bounding box center [613, 237] width 782 height 217
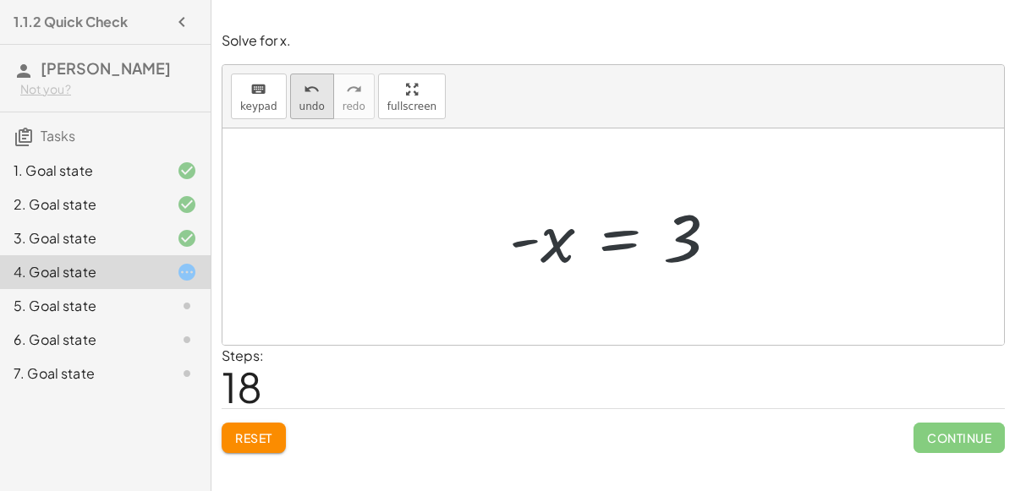
click at [319, 111] on button "undo undo" at bounding box center [312, 97] width 44 height 46
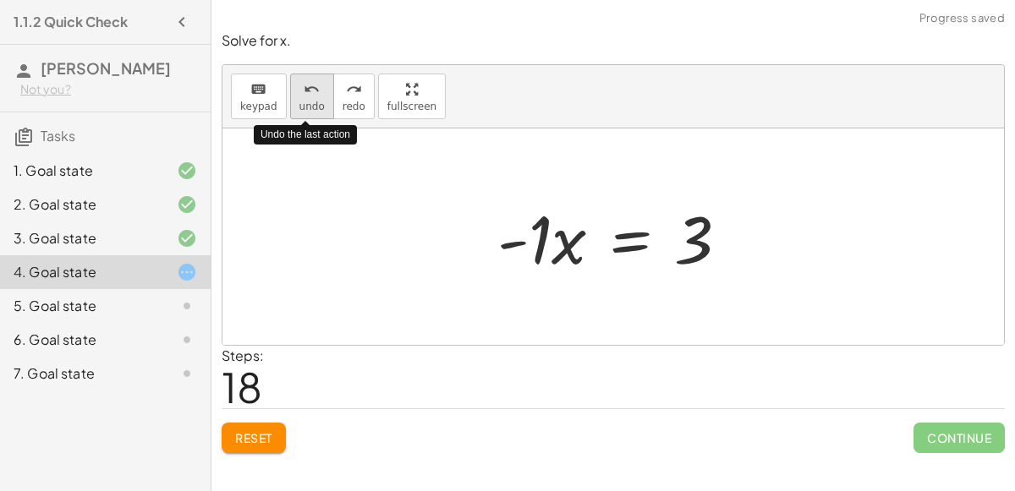
click at [319, 111] on button "undo undo" at bounding box center [312, 97] width 44 height 46
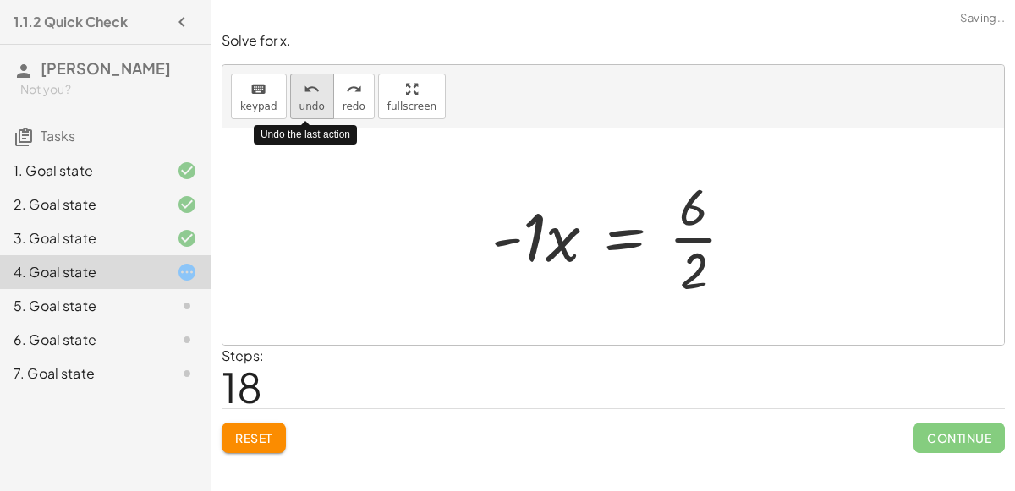
click at [319, 111] on button "undo undo" at bounding box center [312, 97] width 44 height 46
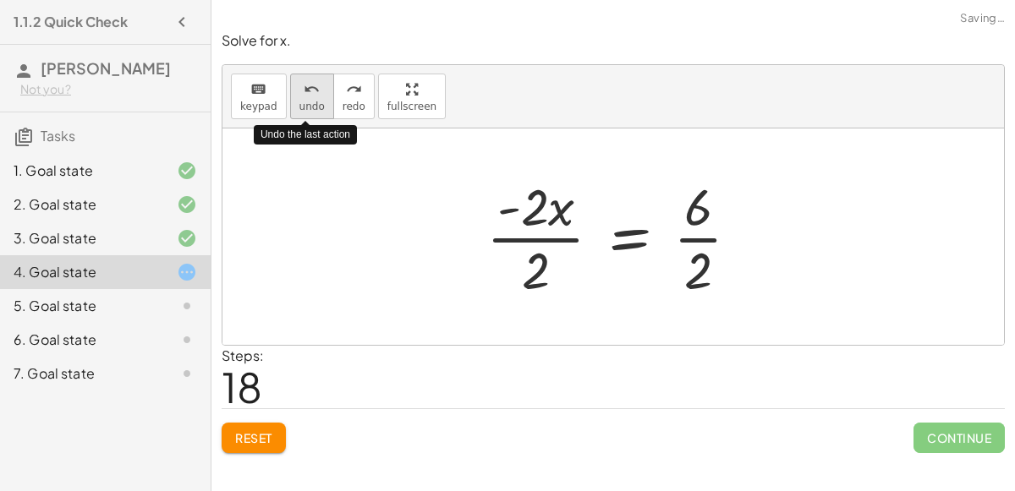
click at [319, 111] on button "undo undo" at bounding box center [312, 97] width 44 height 46
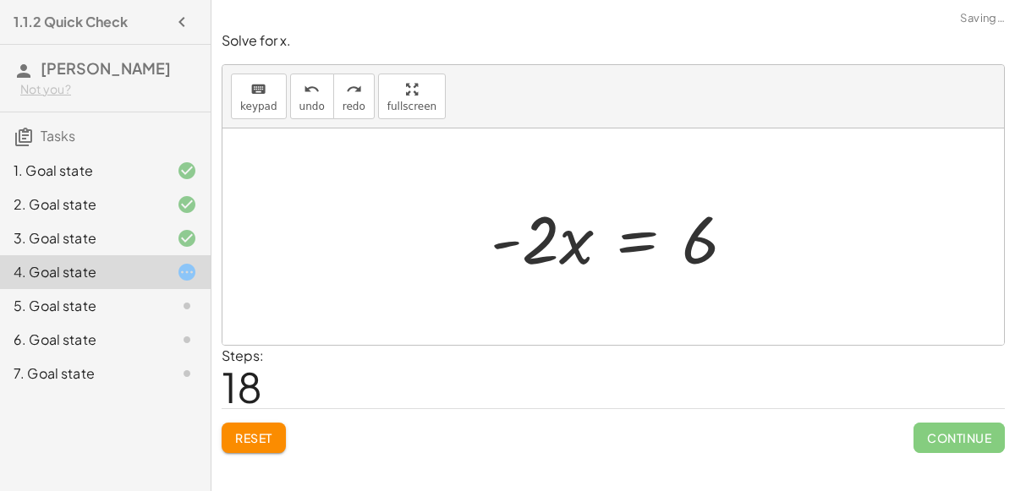
click at [623, 228] on div at bounding box center [619, 237] width 275 height 87
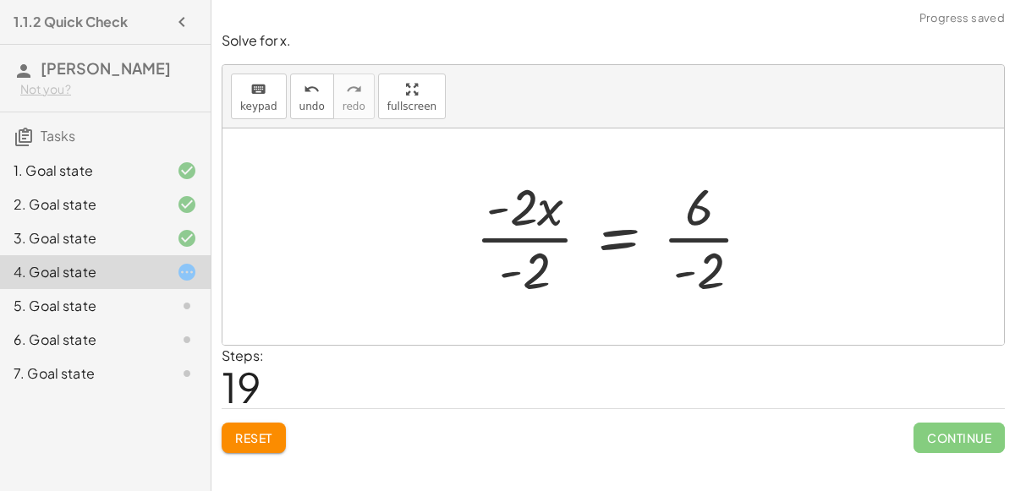
click at [563, 239] on div at bounding box center [620, 237] width 307 height 130
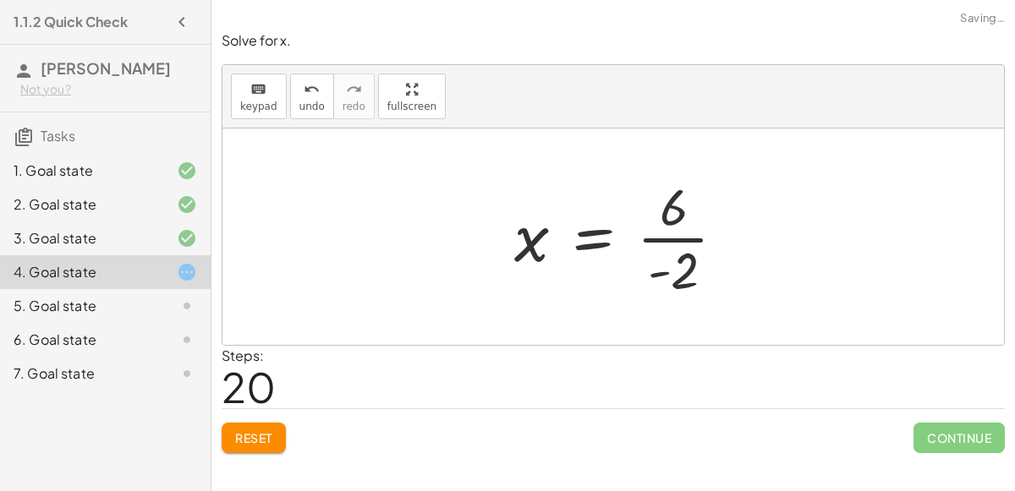
click at [679, 243] on div at bounding box center [627, 237] width 242 height 130
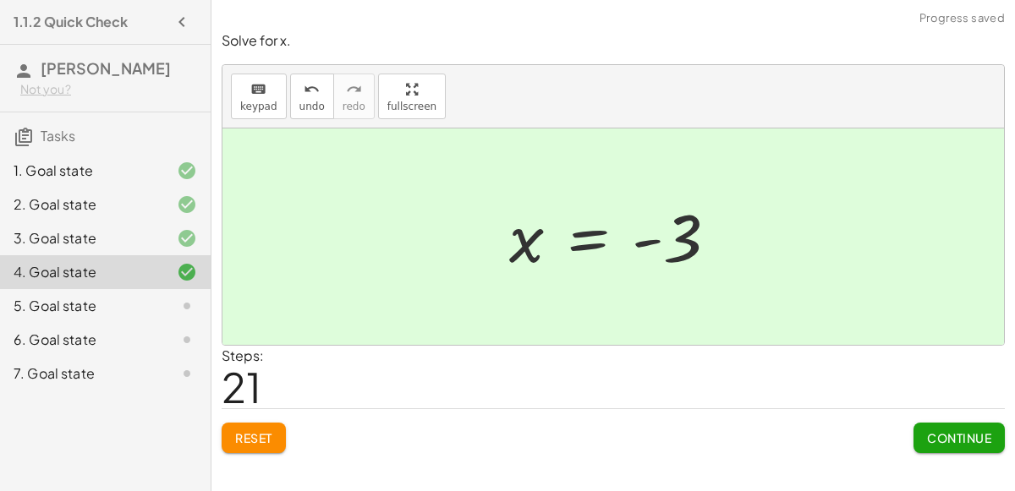
click at [962, 440] on span "Continue" at bounding box center [959, 438] width 64 height 15
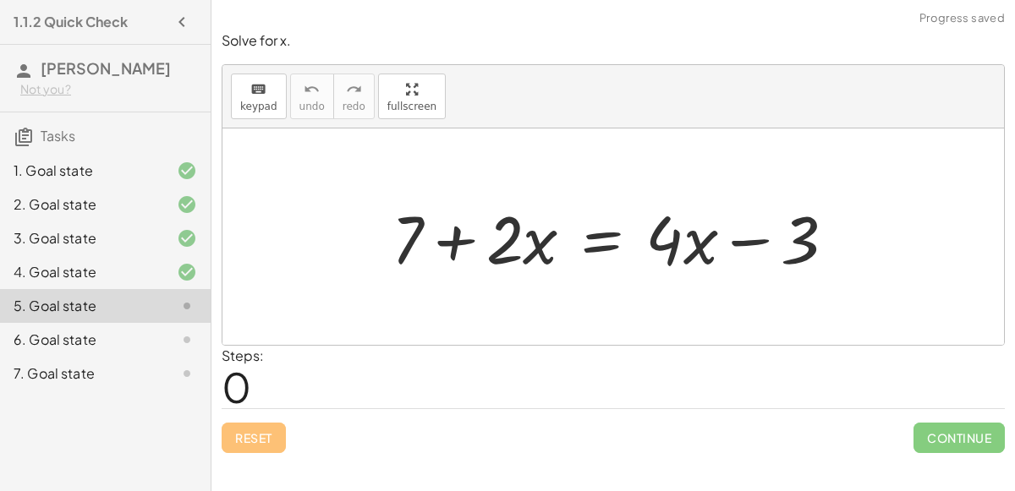
click at [608, 235] on div at bounding box center [620, 237] width 475 height 87
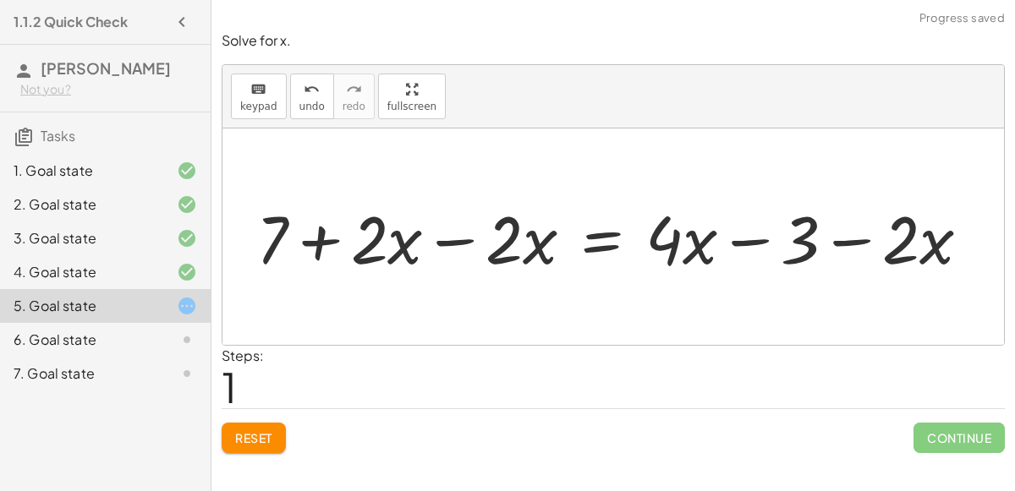
click at [472, 244] on div at bounding box center [620, 237] width 744 height 87
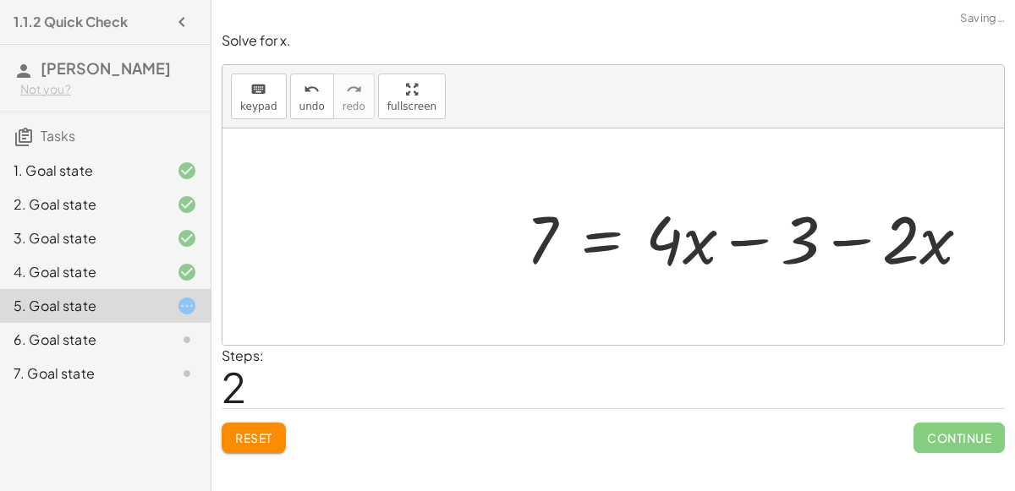
click at [860, 225] on div at bounding box center [755, 237] width 475 height 87
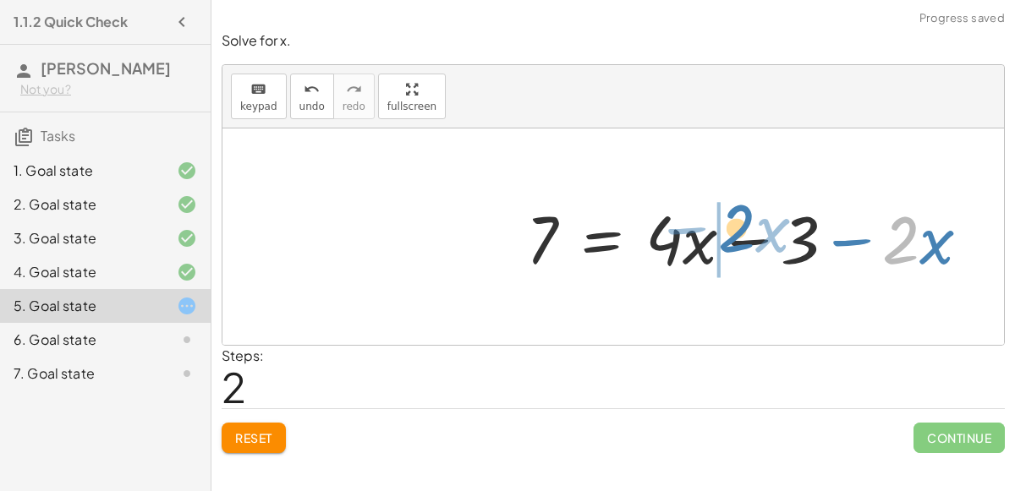
drag, startPoint x: 909, startPoint y: 250, endPoint x: 746, endPoint y: 239, distance: 163.7
click at [746, 239] on div at bounding box center [755, 237] width 475 height 87
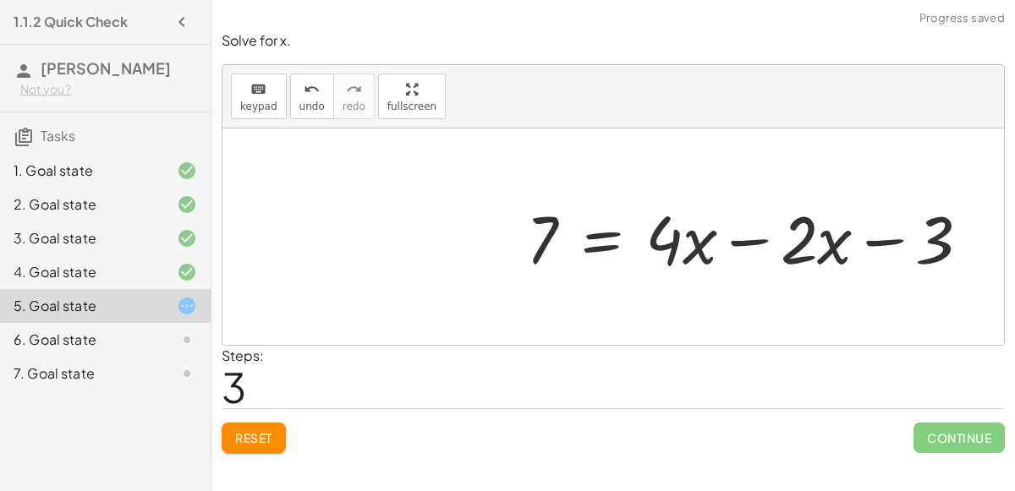
click at [766, 239] on div at bounding box center [755, 237] width 475 height 87
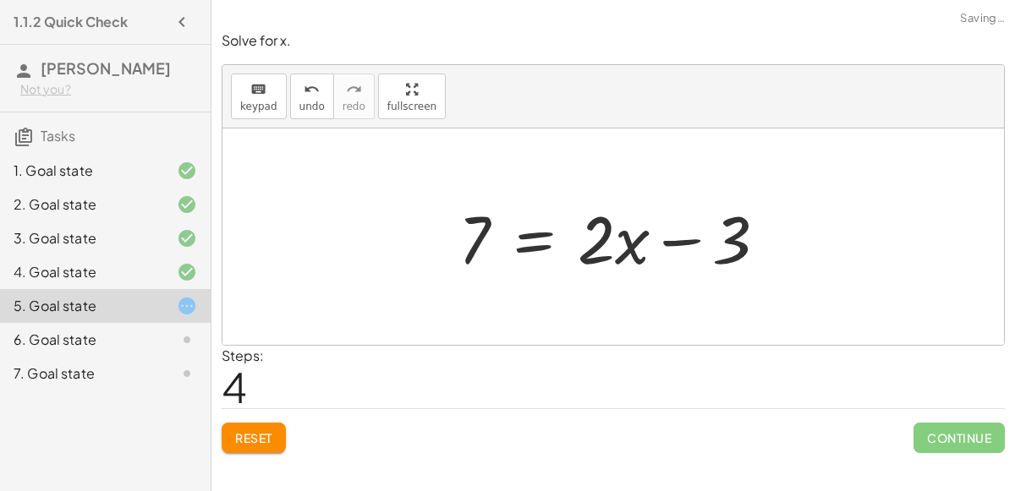
click at [560, 225] on div at bounding box center [619, 237] width 339 height 87
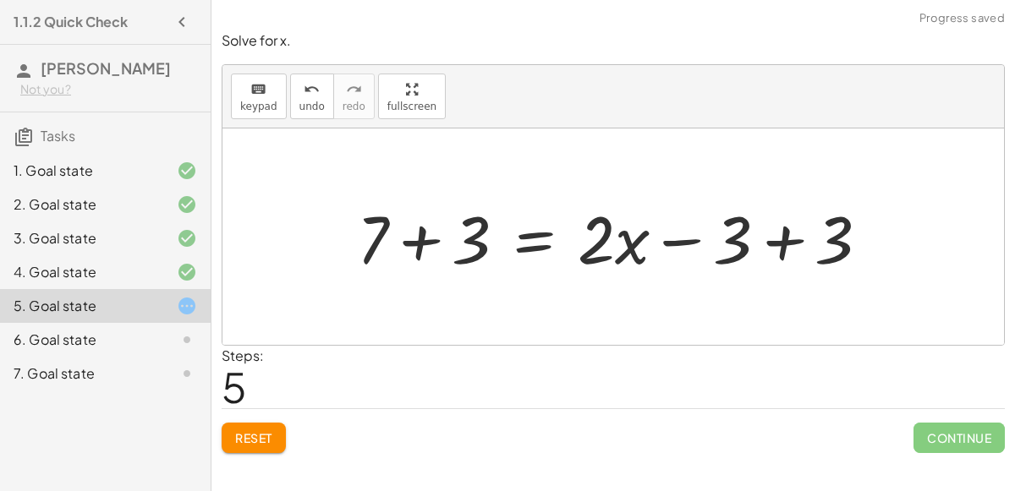
click at [798, 243] on div at bounding box center [619, 237] width 543 height 87
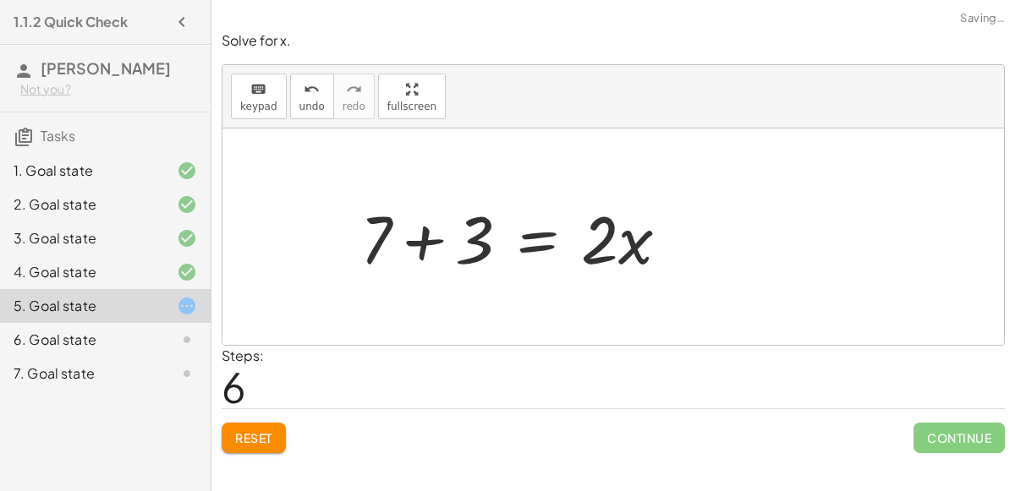
click at [420, 228] on div at bounding box center [521, 237] width 339 height 87
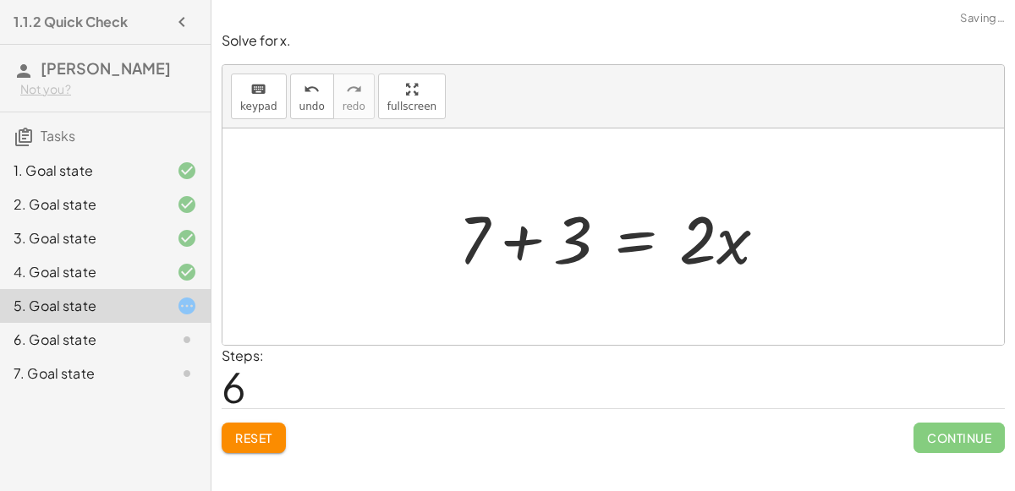
click at [499, 241] on div at bounding box center [619, 237] width 339 height 87
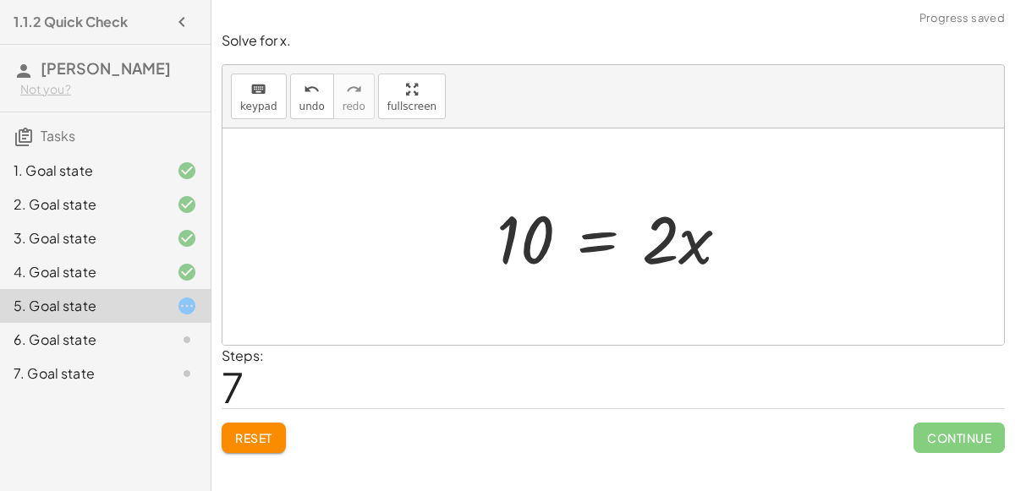
click at [582, 224] on div at bounding box center [620, 237] width 264 height 87
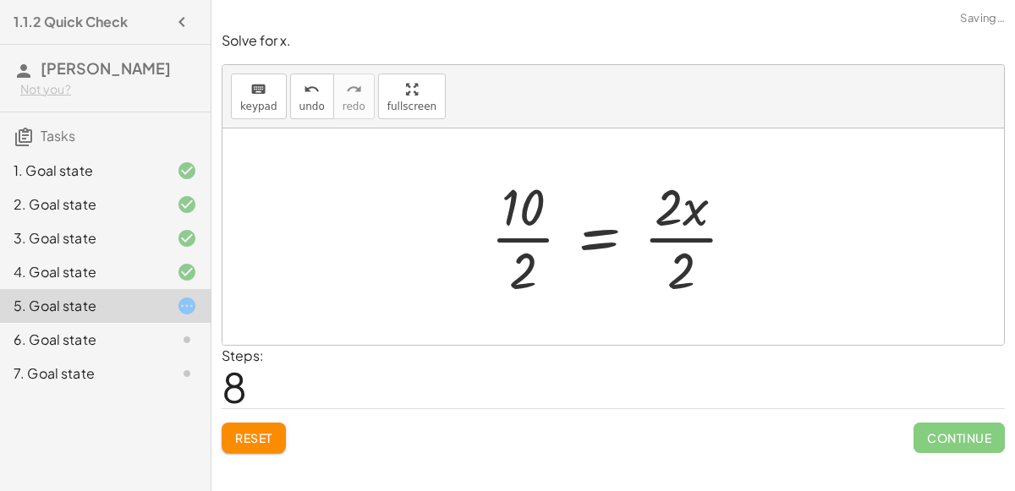
click at [542, 234] on div at bounding box center [619, 237] width 275 height 130
click at [667, 241] on div at bounding box center [634, 237] width 247 height 130
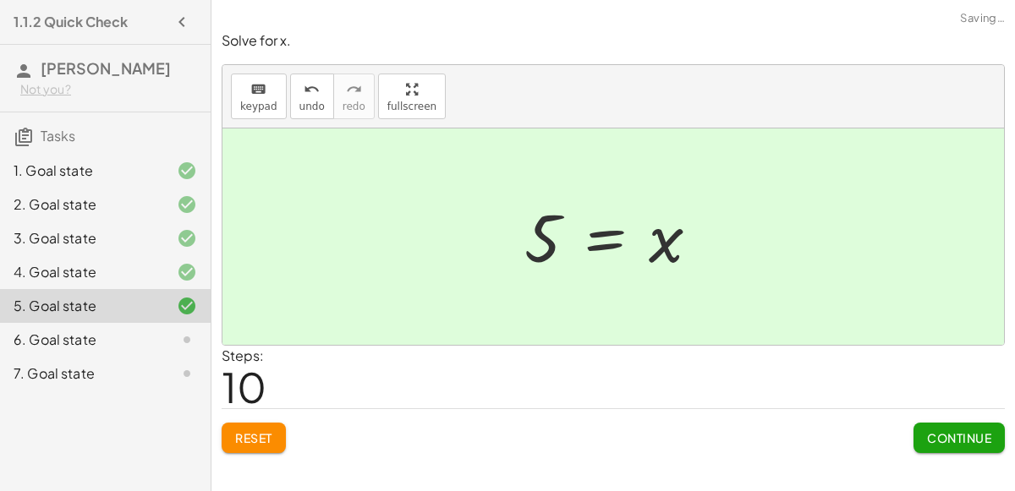
click at [947, 431] on span "Continue" at bounding box center [959, 438] width 64 height 15
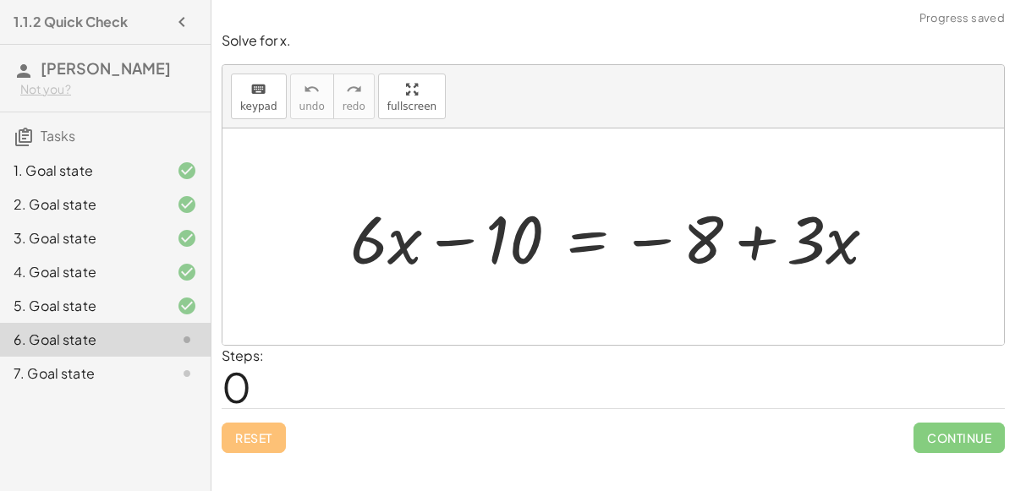
click at [584, 243] on div at bounding box center [620, 237] width 557 height 87
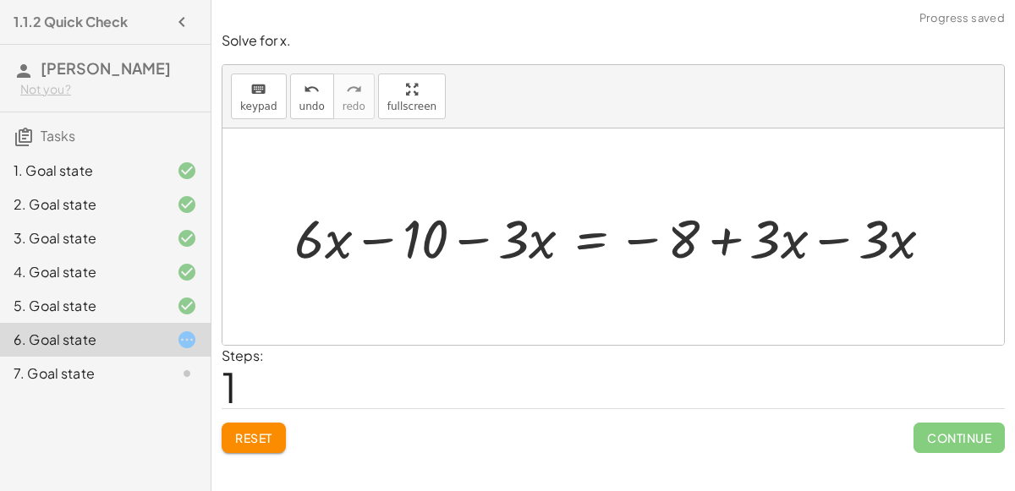
click at [874, 233] on div at bounding box center [620, 236] width 653 height 69
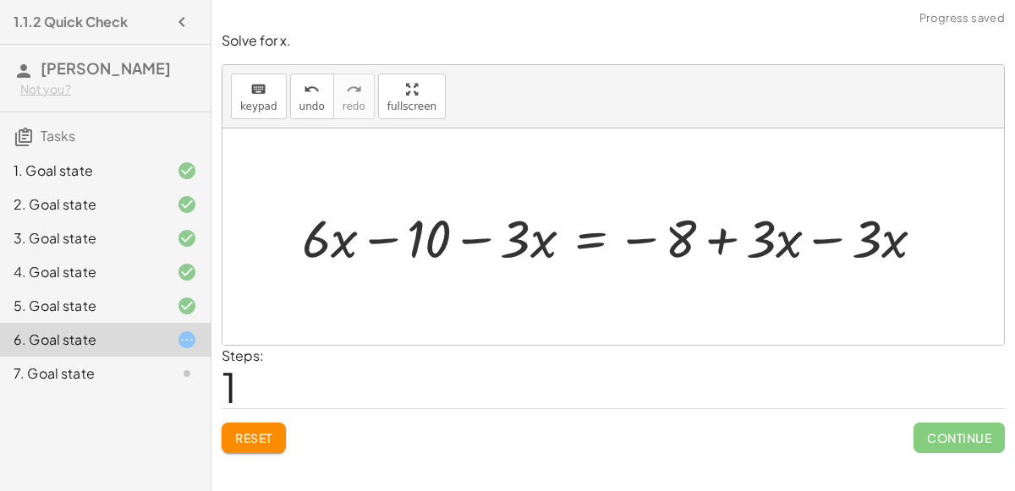
click at [828, 244] on div at bounding box center [620, 236] width 653 height 69
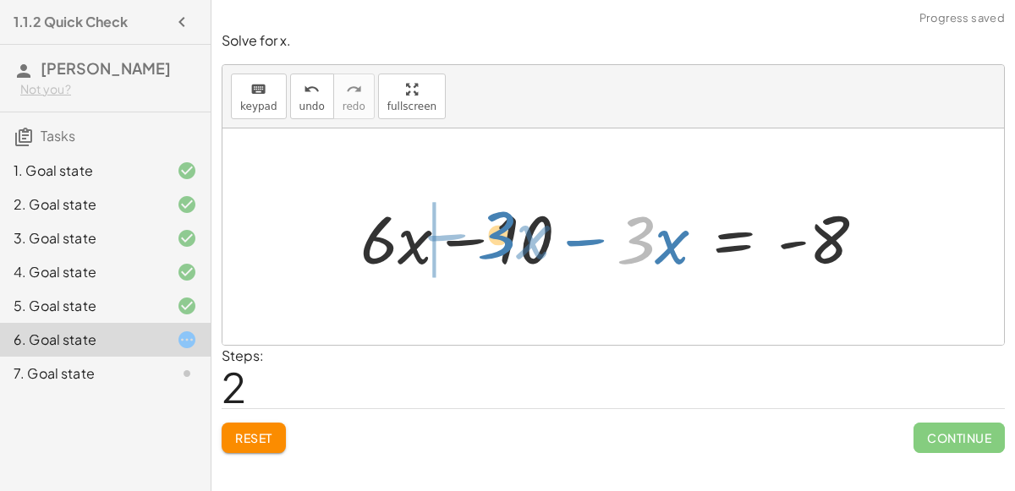
drag, startPoint x: 630, startPoint y: 239, endPoint x: 443, endPoint y: 230, distance: 187.1
click at [443, 230] on div at bounding box center [619, 237] width 535 height 87
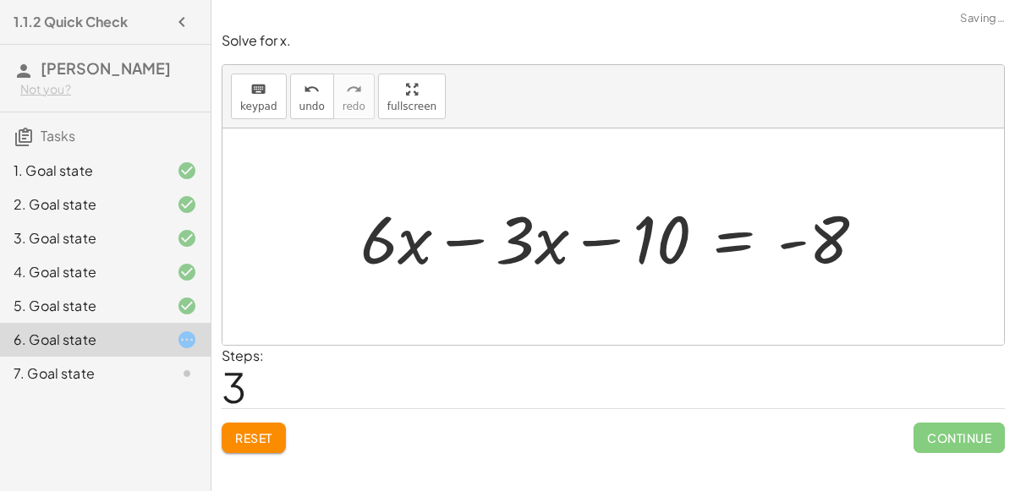
click at [478, 231] on div at bounding box center [619, 237] width 535 height 87
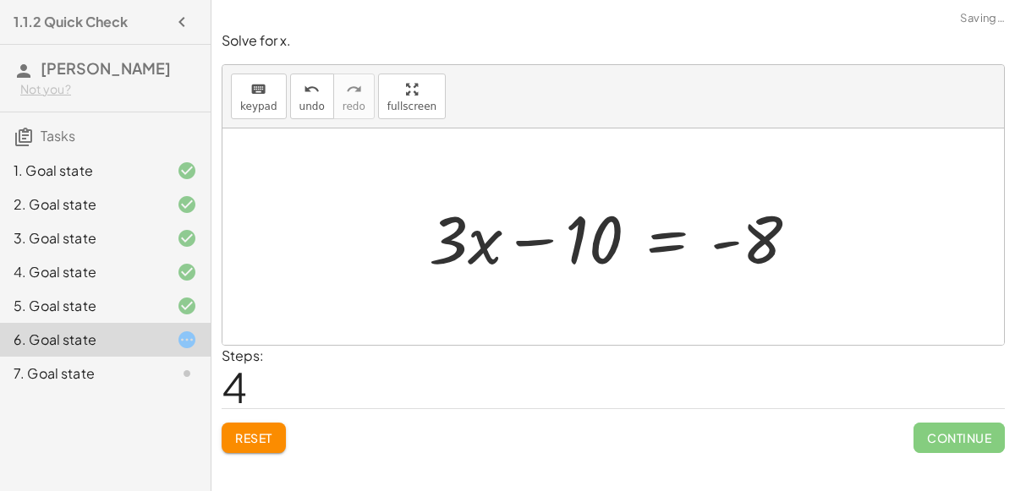
click at [668, 236] on div at bounding box center [620, 237] width 400 height 87
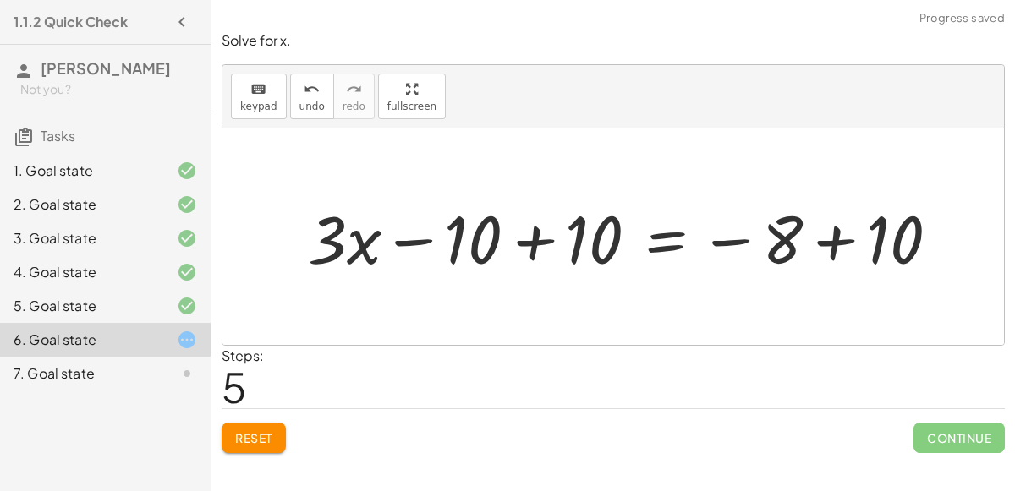
click at [837, 237] on div at bounding box center [629, 237] width 661 height 87
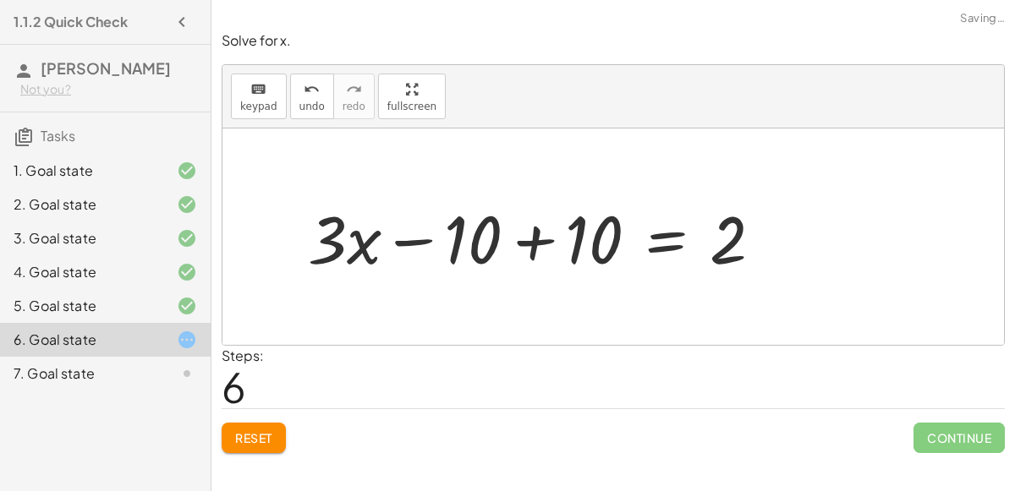
click at [534, 244] on div at bounding box center [542, 237] width 486 height 87
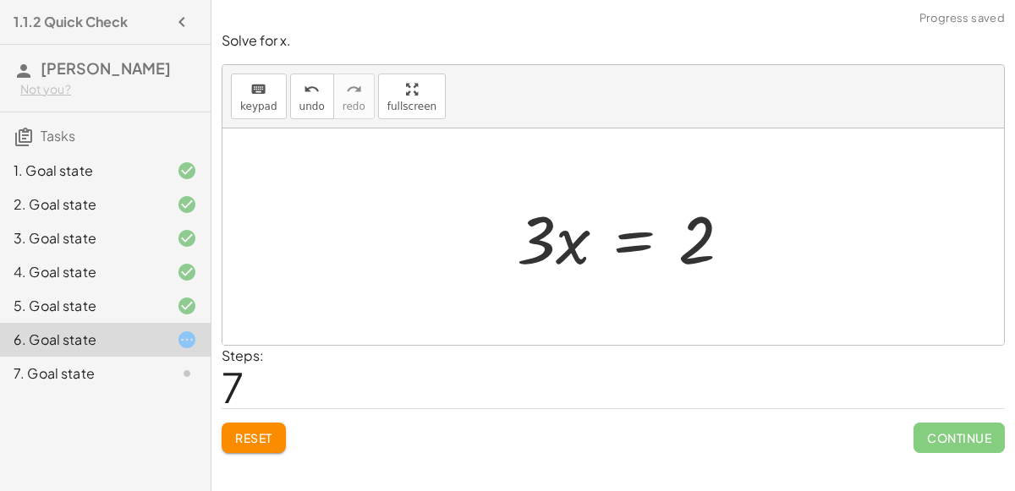
click at [667, 235] on div at bounding box center [630, 237] width 245 height 87
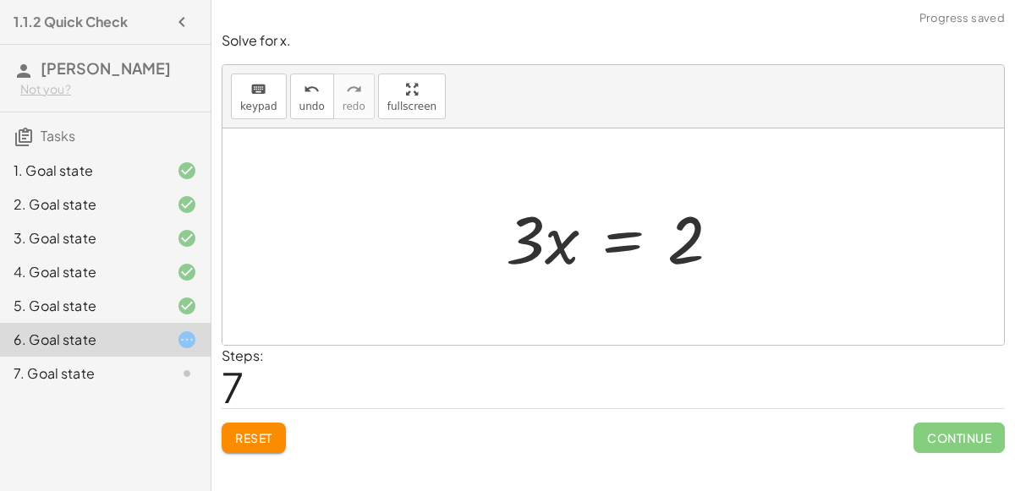
click at [613, 243] on div at bounding box center [619, 237] width 245 height 87
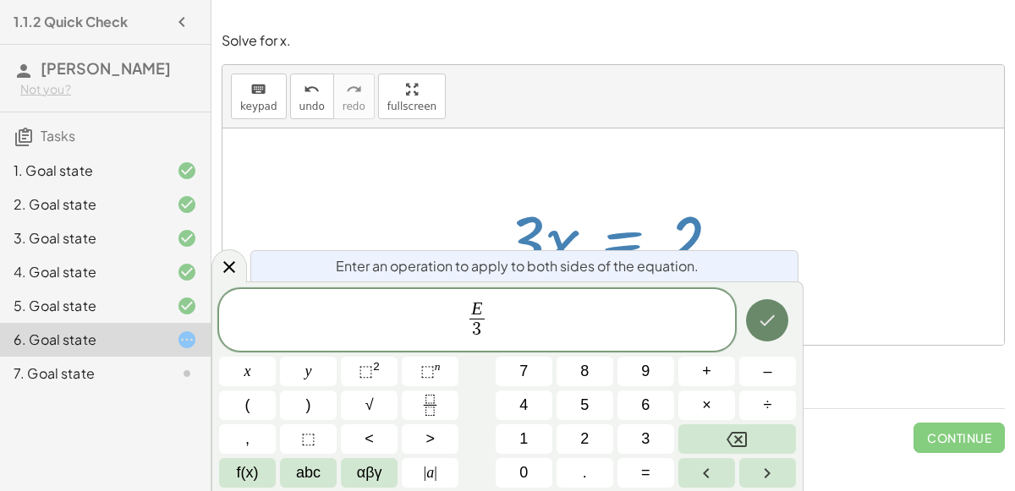
click at [773, 325] on icon "Done" at bounding box center [767, 320] width 20 height 20
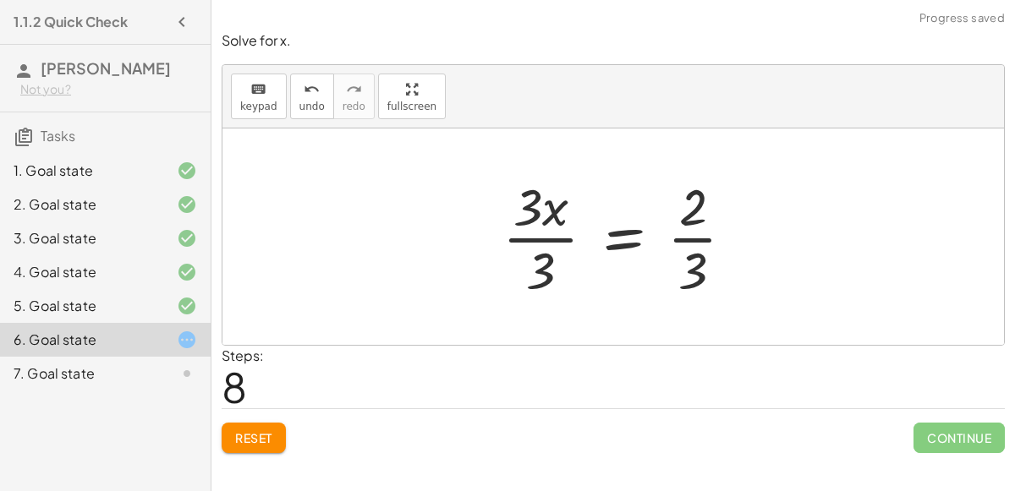
click at [563, 231] on div at bounding box center [625, 237] width 262 height 130
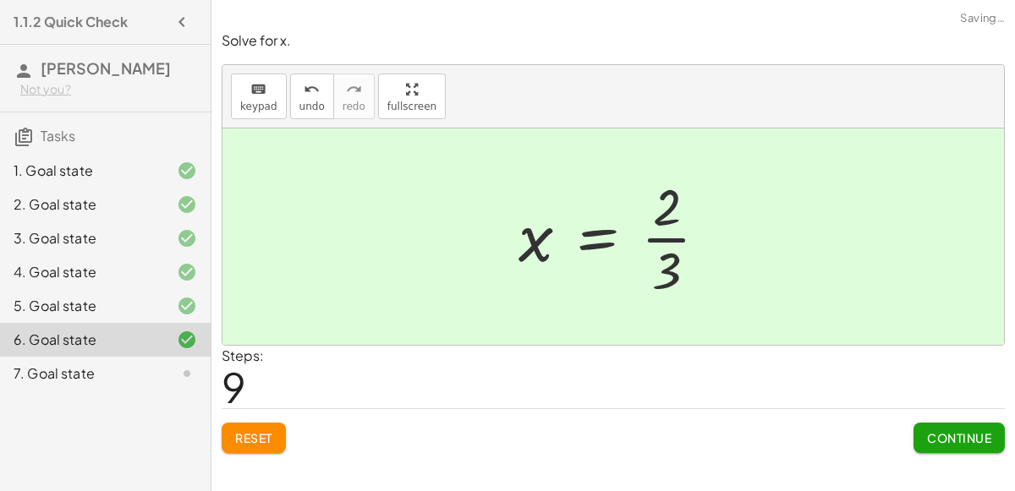
click at [863, 431] on div "Reset Continue" at bounding box center [613, 431] width 783 height 45
click at [917, 427] on button "Continue" at bounding box center [959, 438] width 91 height 30
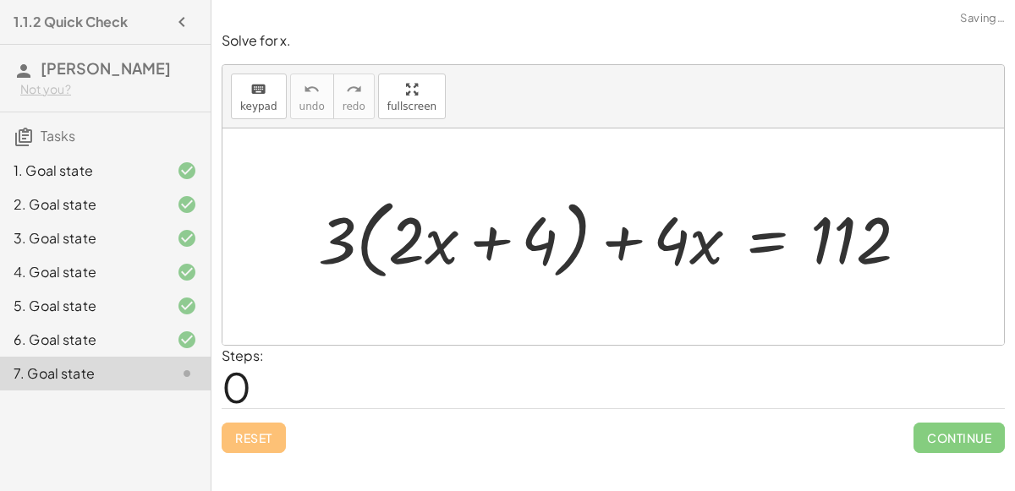
click at [369, 248] on div at bounding box center [620, 237] width 621 height 96
click at [483, 238] on div at bounding box center [620, 237] width 621 height 96
click at [353, 244] on div at bounding box center [620, 237] width 621 height 96
click at [345, 240] on div at bounding box center [620, 237] width 621 height 96
click at [367, 236] on div at bounding box center [620, 237] width 621 height 96
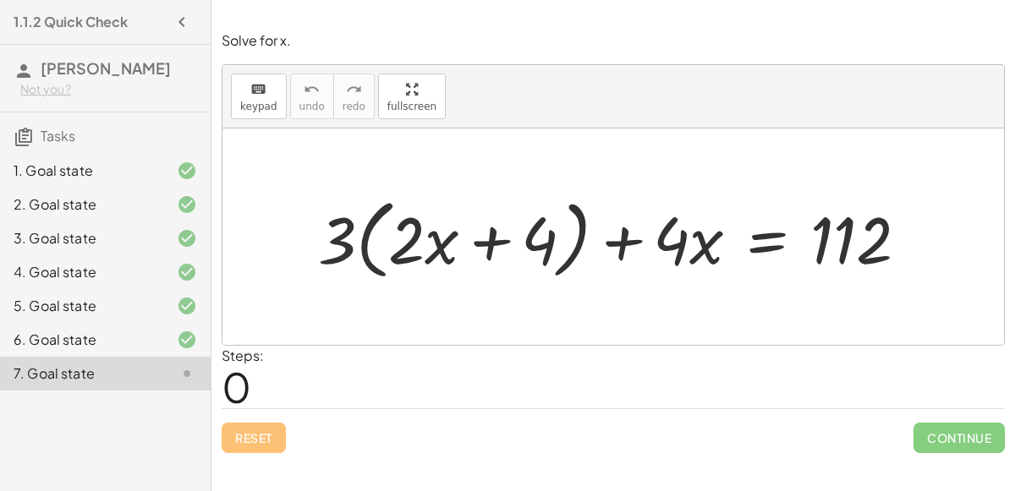
click at [334, 232] on div at bounding box center [620, 237] width 621 height 96
drag, startPoint x: 334, startPoint y: 232, endPoint x: 402, endPoint y: 234, distance: 67.7
click at [402, 234] on div at bounding box center [620, 237] width 621 height 96
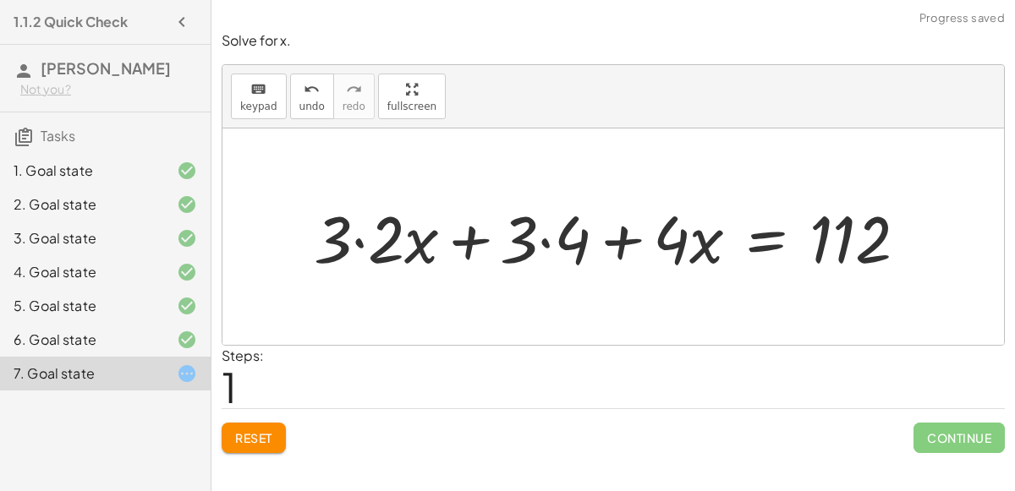
click at [368, 240] on div at bounding box center [617, 236] width 625 height 85
click at [544, 239] on div at bounding box center [645, 236] width 572 height 85
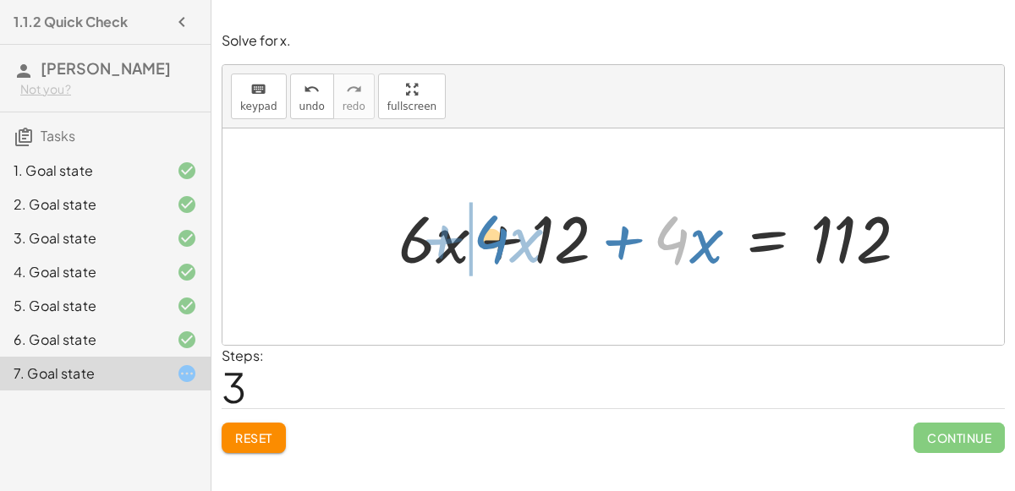
drag, startPoint x: 676, startPoint y: 239, endPoint x: 494, endPoint y: 239, distance: 181.9
click at [494, 239] on div at bounding box center [660, 236] width 541 height 85
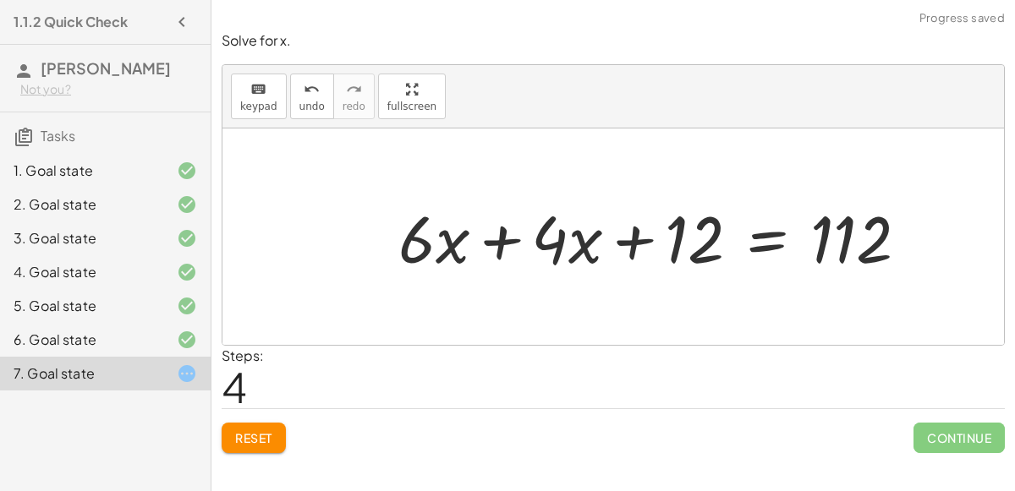
click at [514, 240] on div at bounding box center [660, 236] width 541 height 85
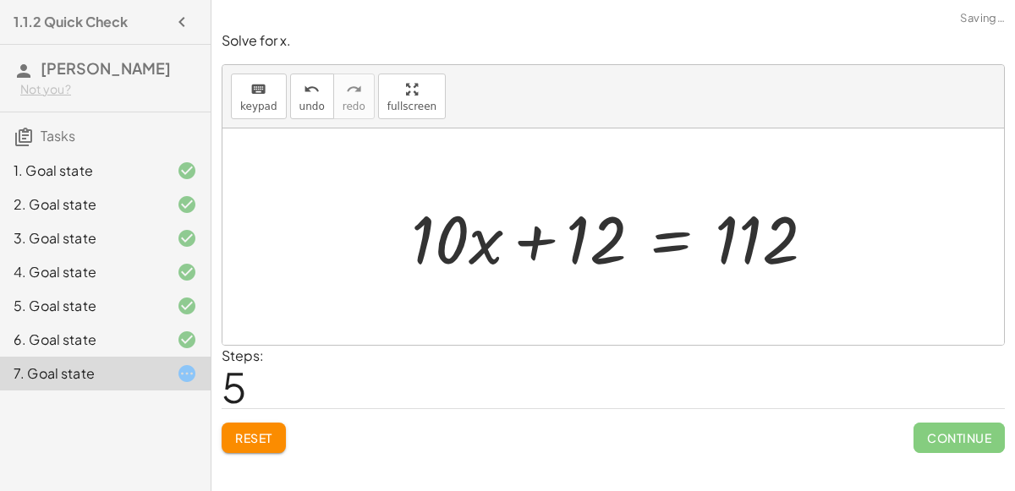
click at [671, 239] on div at bounding box center [620, 237] width 434 height 87
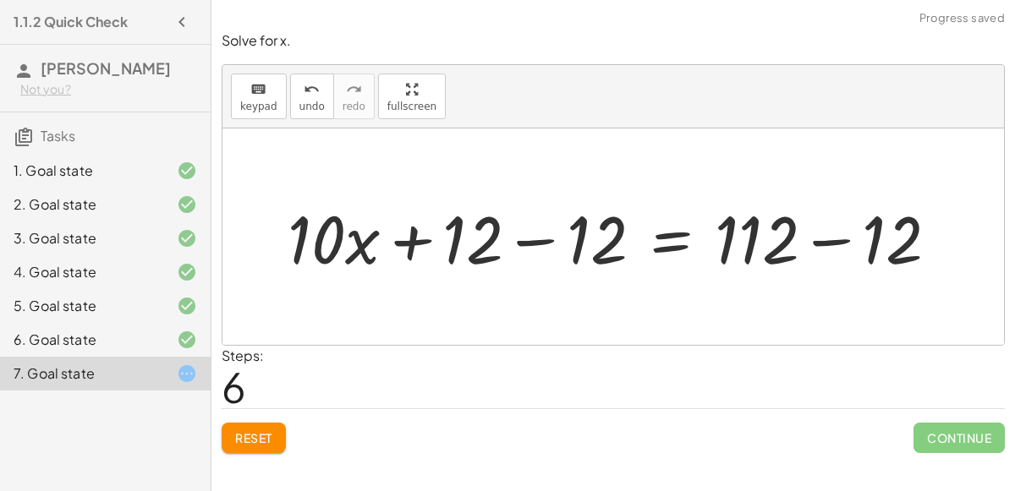
click at [541, 226] on div at bounding box center [620, 237] width 682 height 87
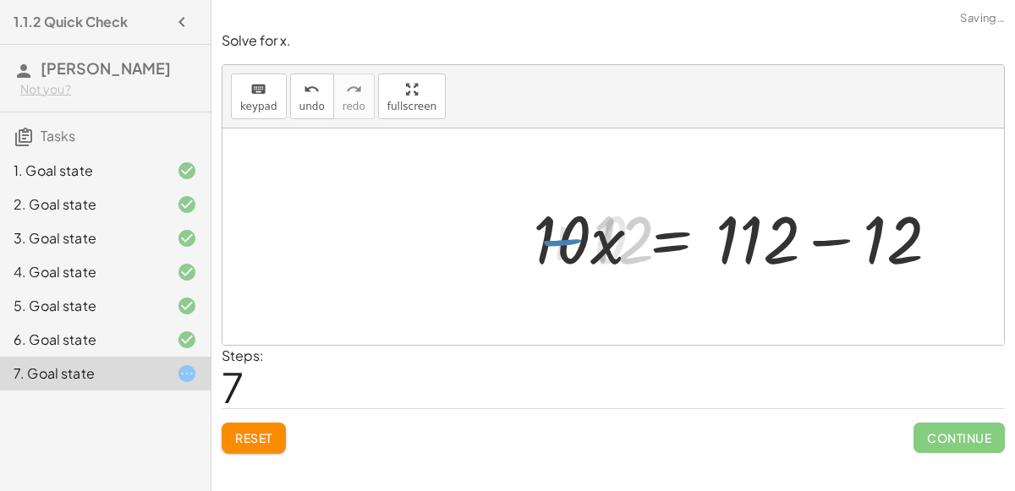
click at [837, 238] on div at bounding box center [744, 237] width 434 height 87
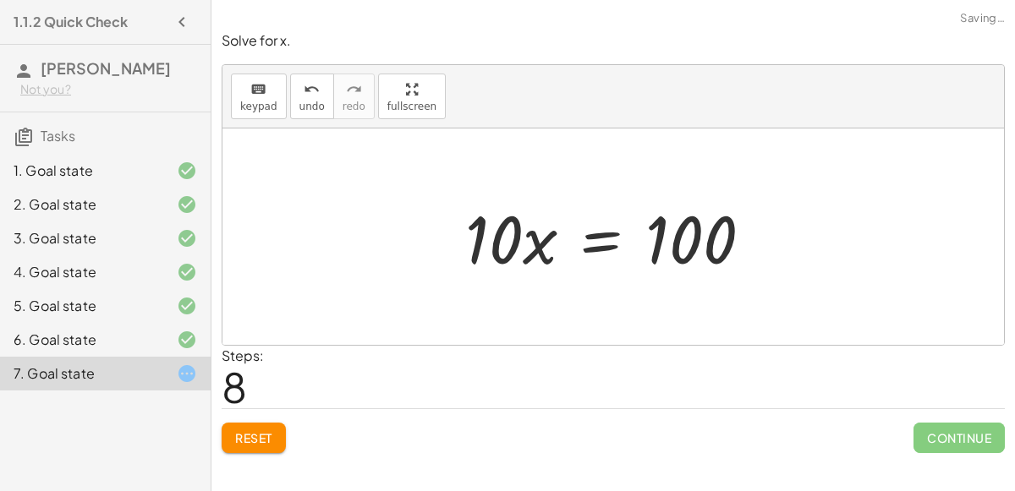
click at [566, 247] on div at bounding box center [615, 237] width 317 height 87
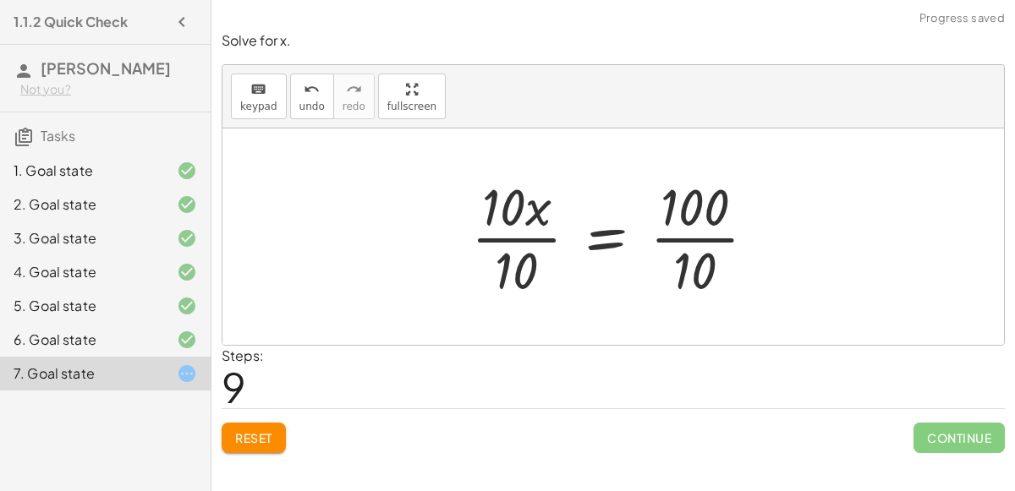
click at [519, 240] on div at bounding box center [621, 237] width 316 height 130
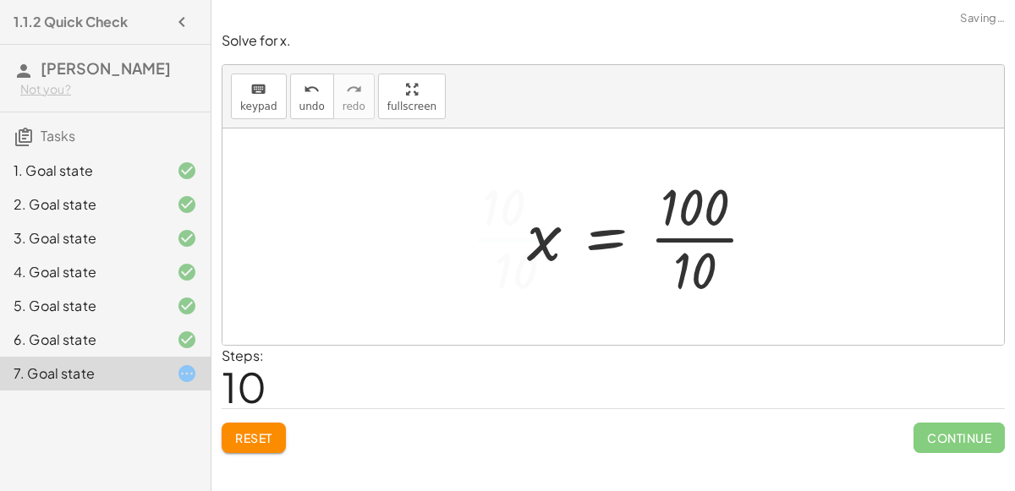
click at [689, 247] on div at bounding box center [649, 237] width 260 height 130
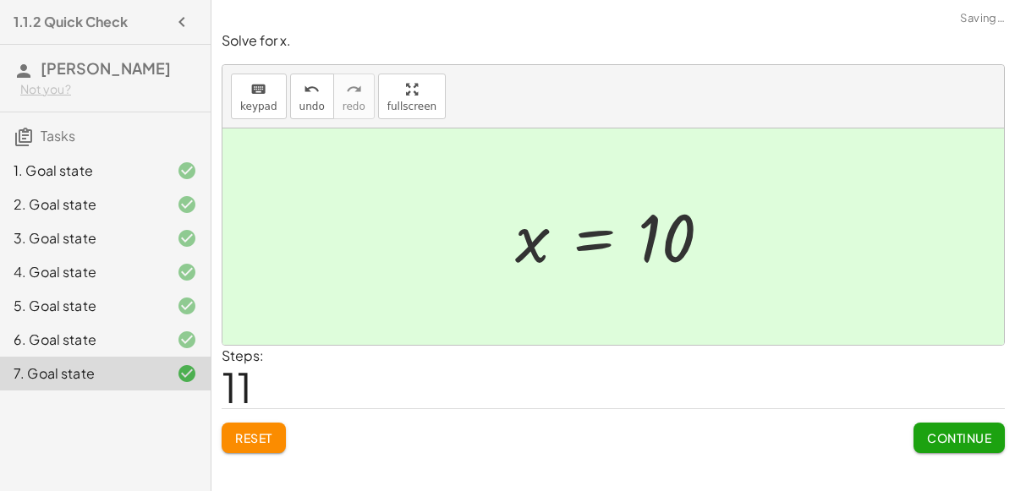
click at [985, 423] on button "Continue" at bounding box center [959, 438] width 91 height 30
